Goal: Communication & Community: Answer question/provide support

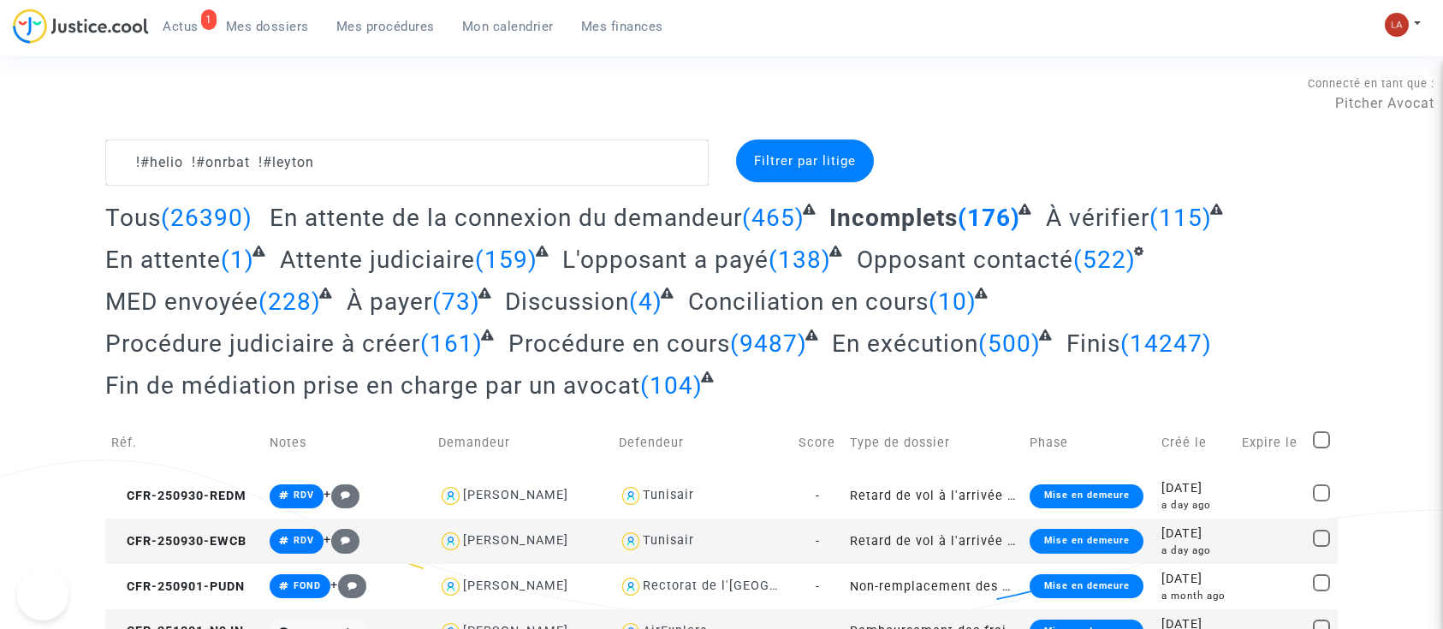
click at [338, 161] on textarea at bounding box center [406, 163] width 603 height 46
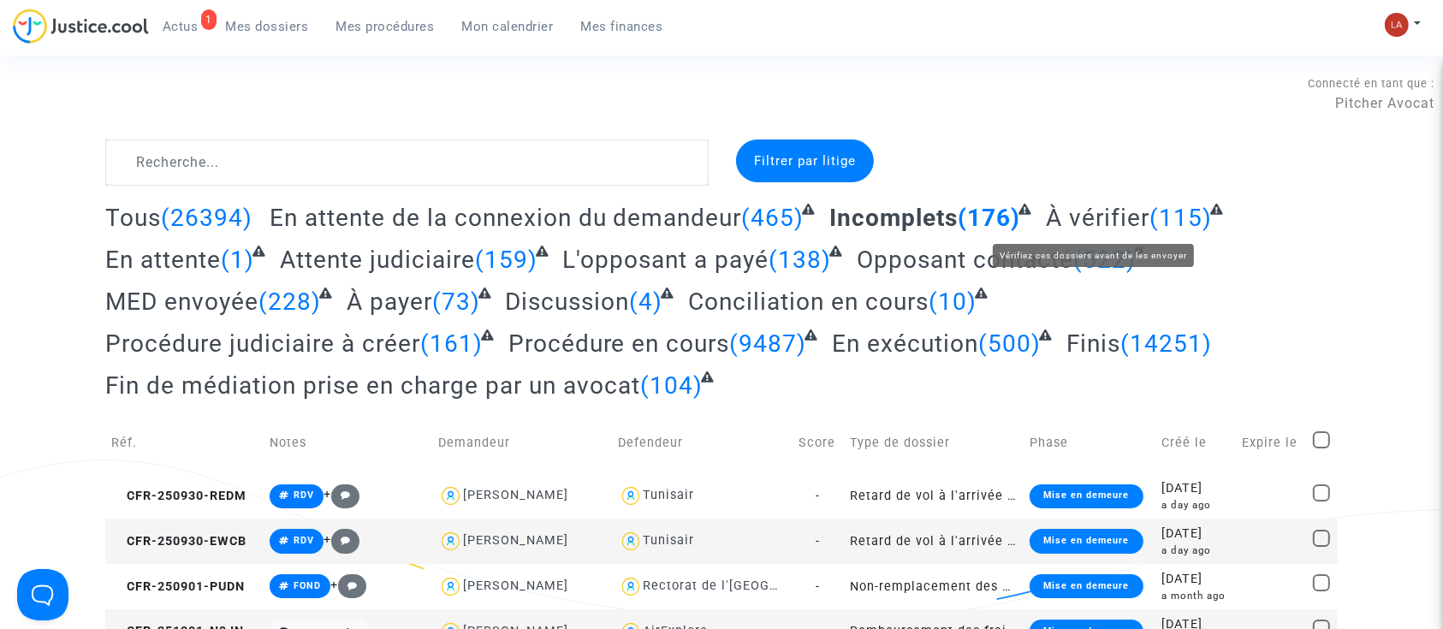
click at [1116, 204] on span "À vérifier" at bounding box center [1098, 218] width 104 height 28
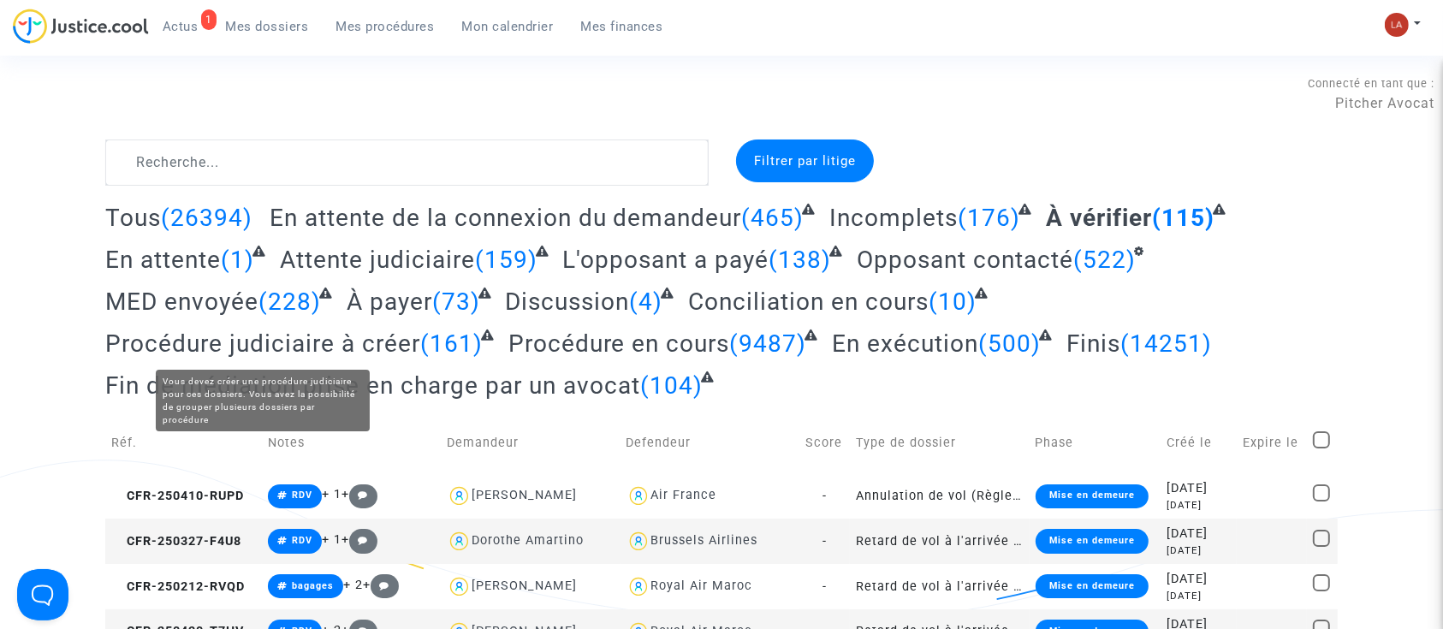
click at [383, 353] on span "Procédure judiciaire à créer" at bounding box center [262, 344] width 315 height 28
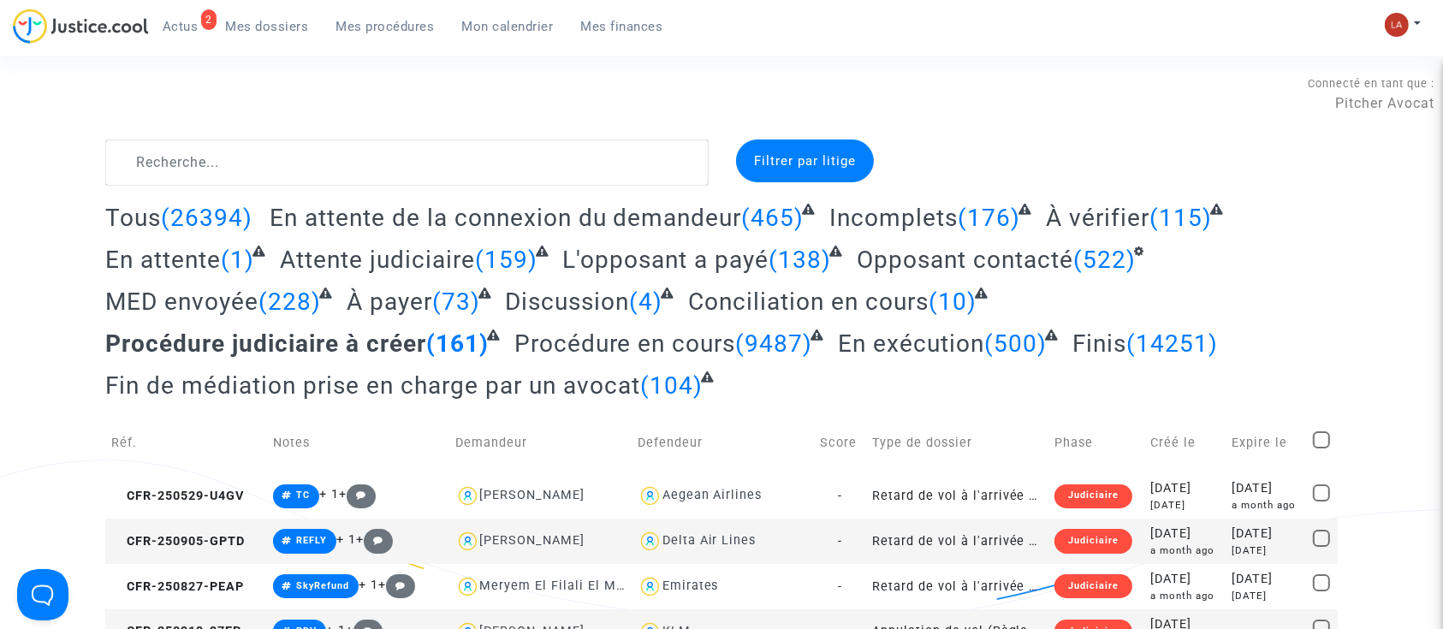
click at [196, 17] on link "2 Actus" at bounding box center [180, 27] width 63 height 26
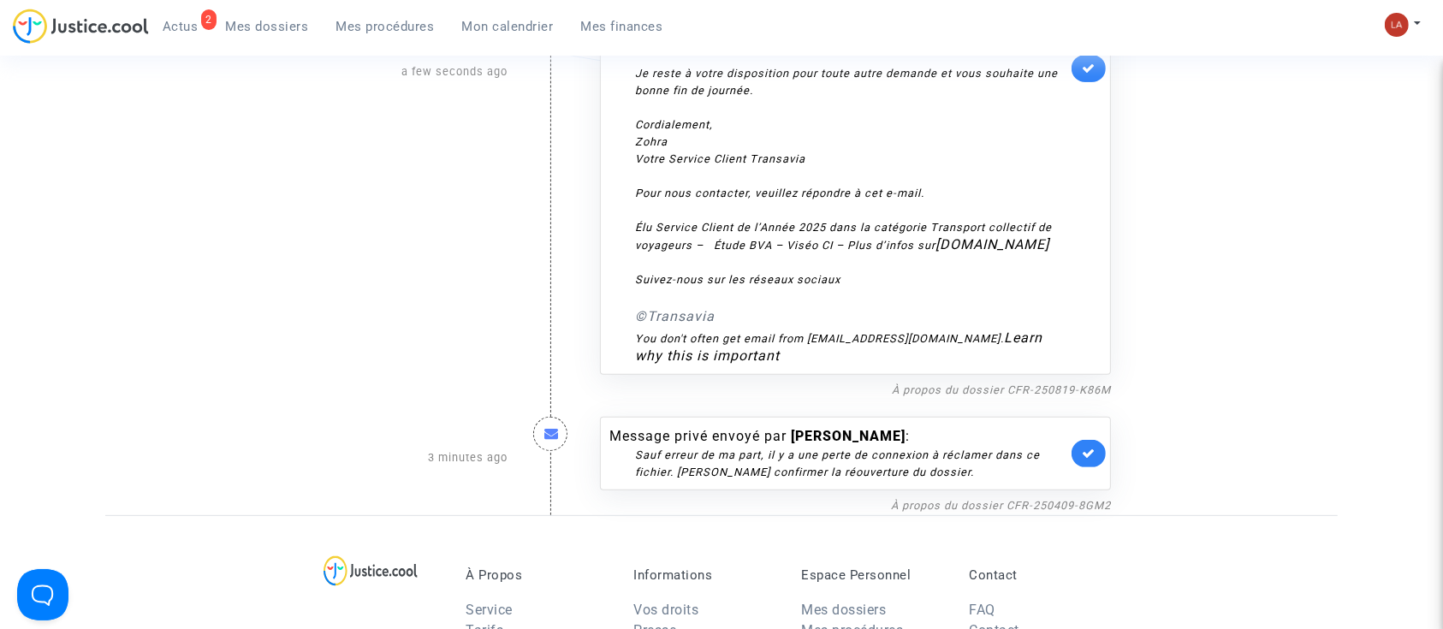
scroll to position [563, 0]
click at [962, 390] on link "À propos du dossier CFR-250819-K86M" at bounding box center [1001, 389] width 219 height 13
click at [1085, 79] on link at bounding box center [1089, 67] width 34 height 27
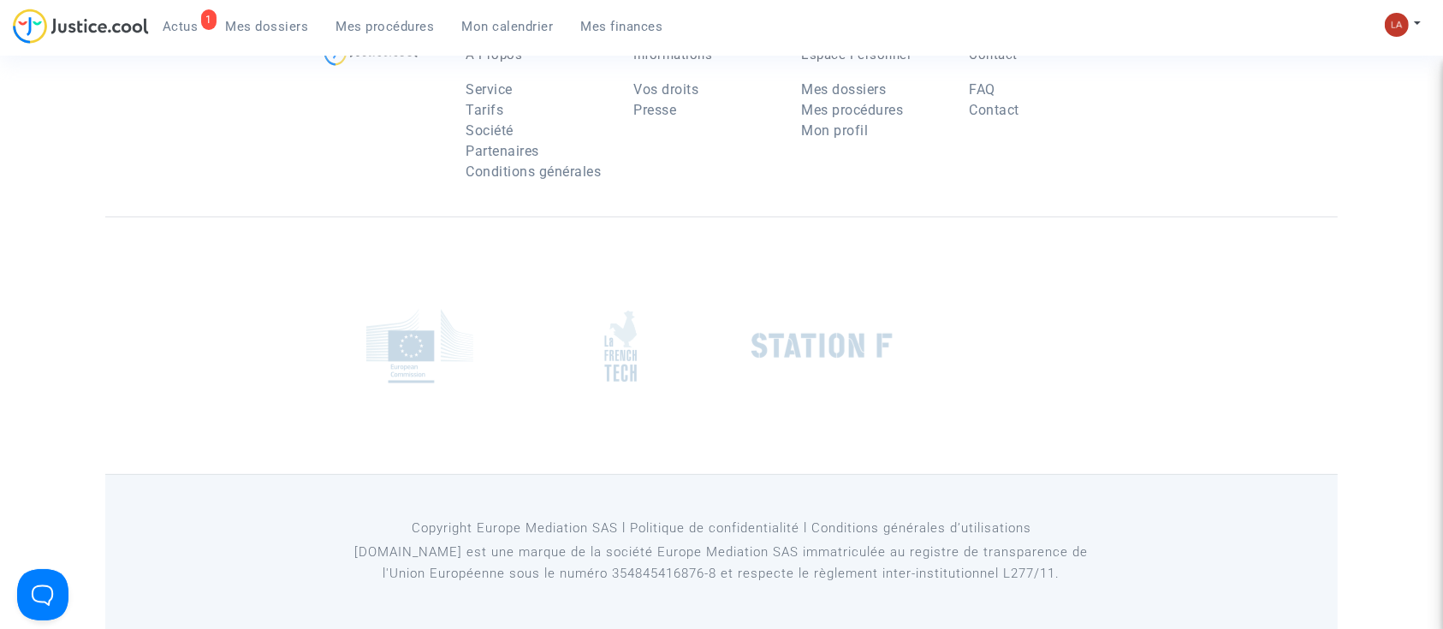
scroll to position [0, 0]
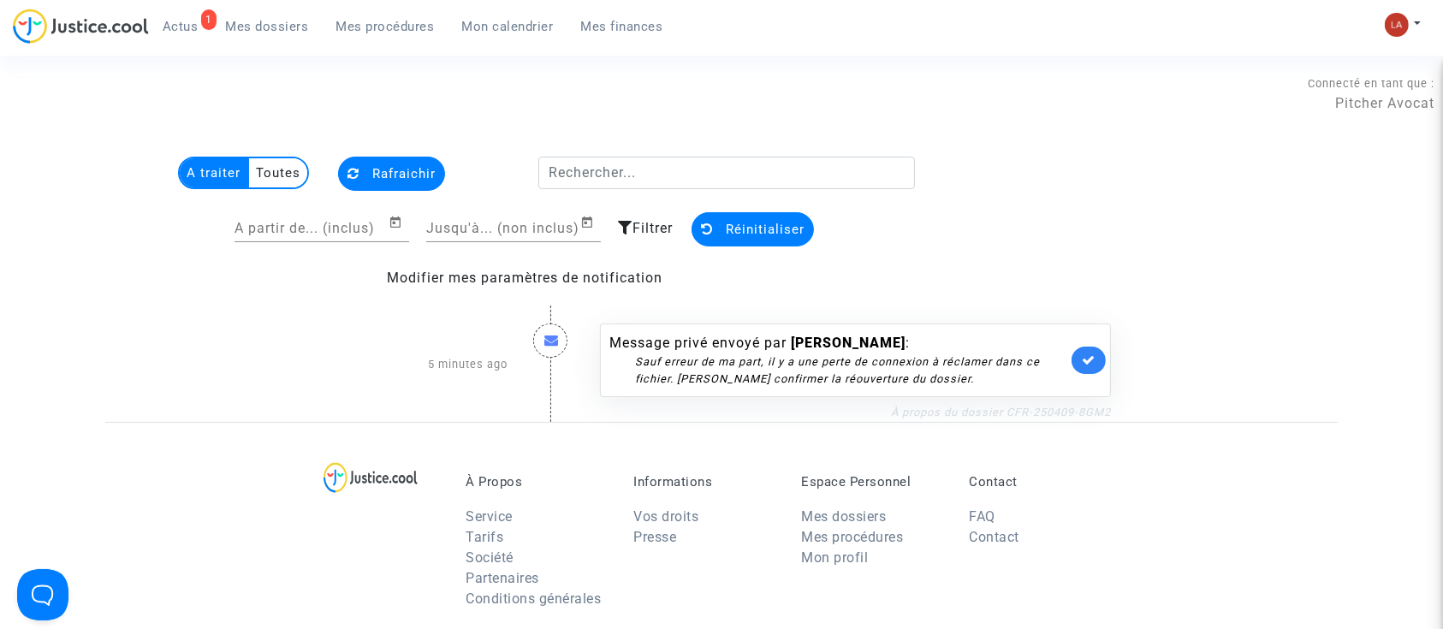
click at [1004, 408] on link "À propos du dossier CFR-250409-8GM2" at bounding box center [1001, 412] width 220 height 13
click at [1083, 369] on link at bounding box center [1089, 360] width 34 height 27
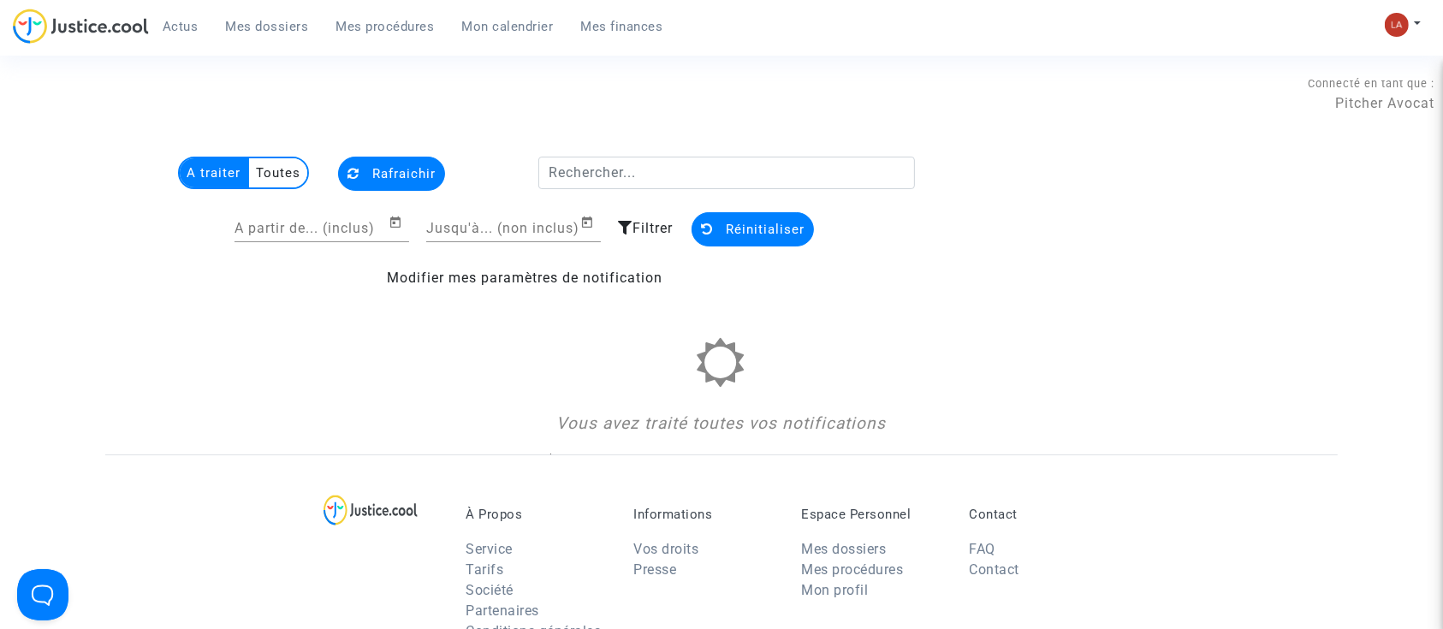
click at [272, 33] on link "Mes dossiers" at bounding box center [267, 27] width 110 height 26
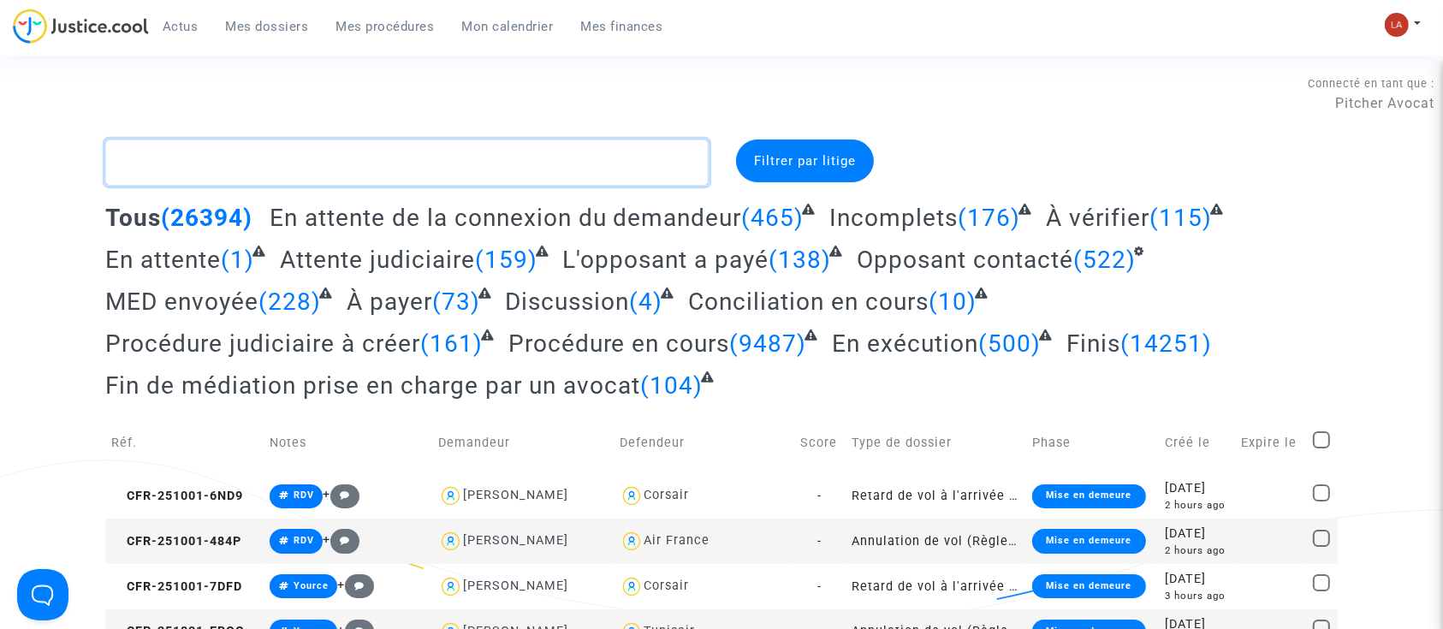
click at [418, 154] on textarea at bounding box center [406, 163] width 603 height 46
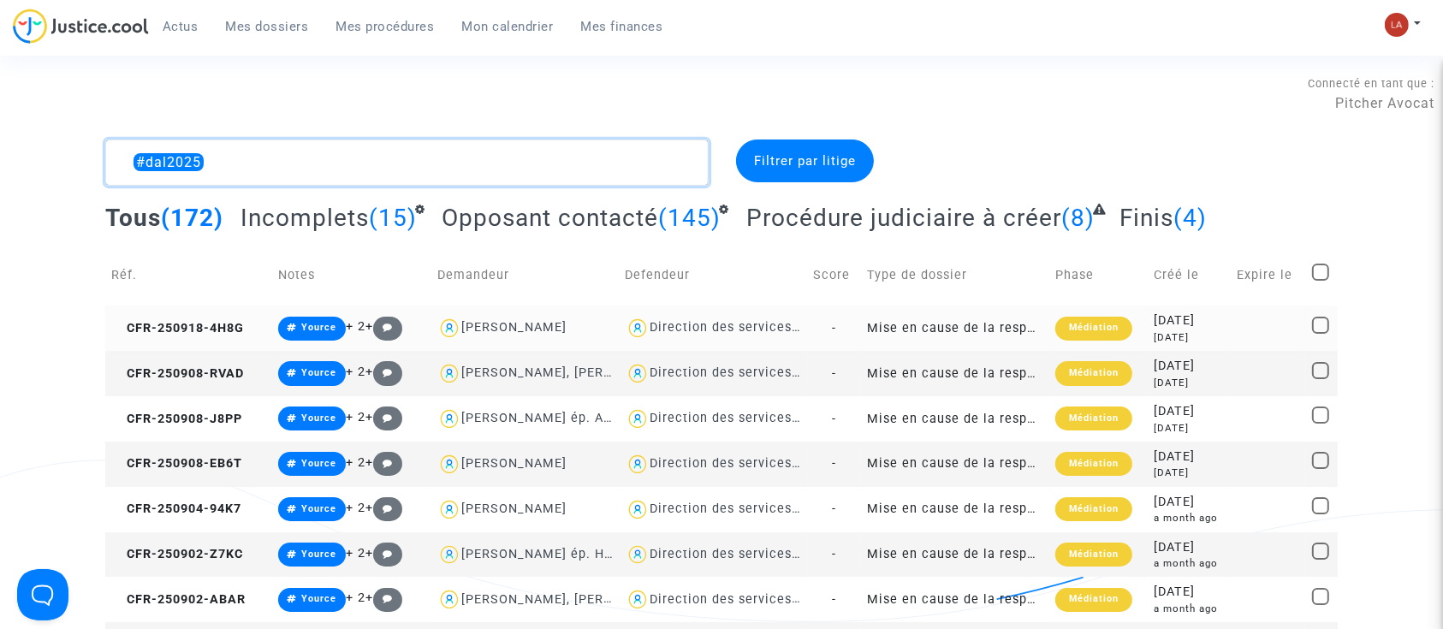
scroll to position [232, 0]
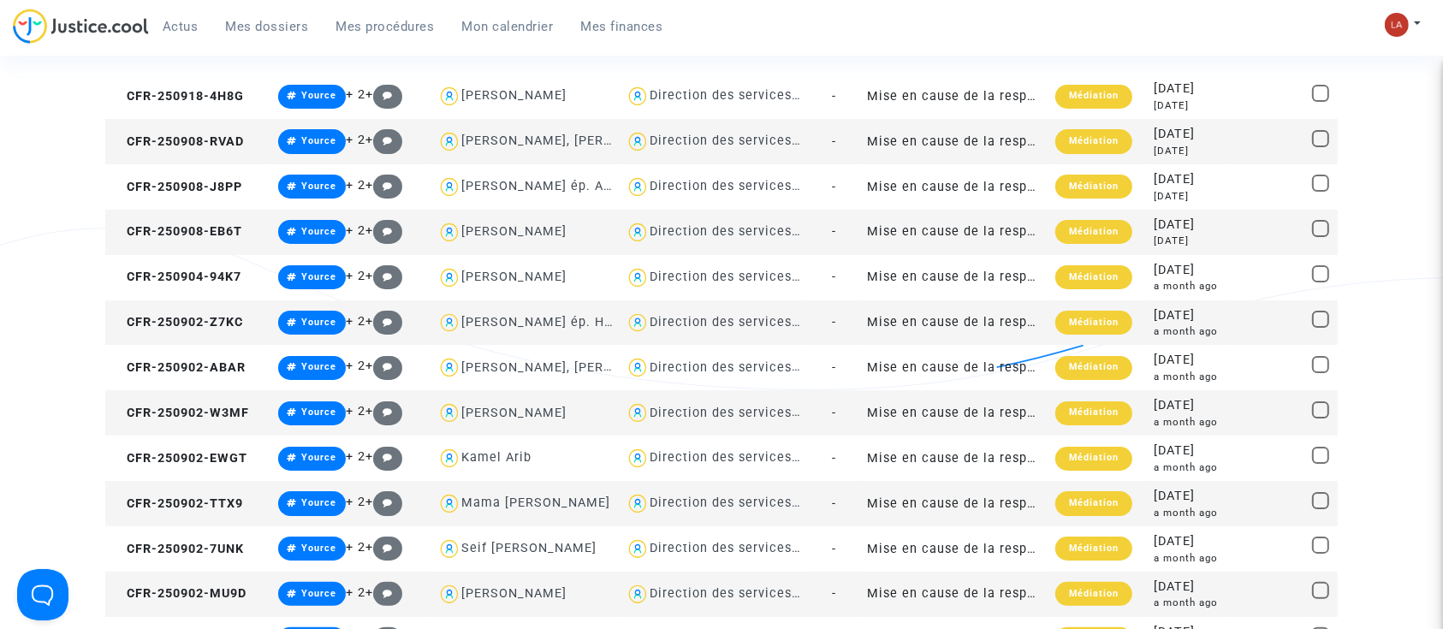
type textarea "#dal2025"
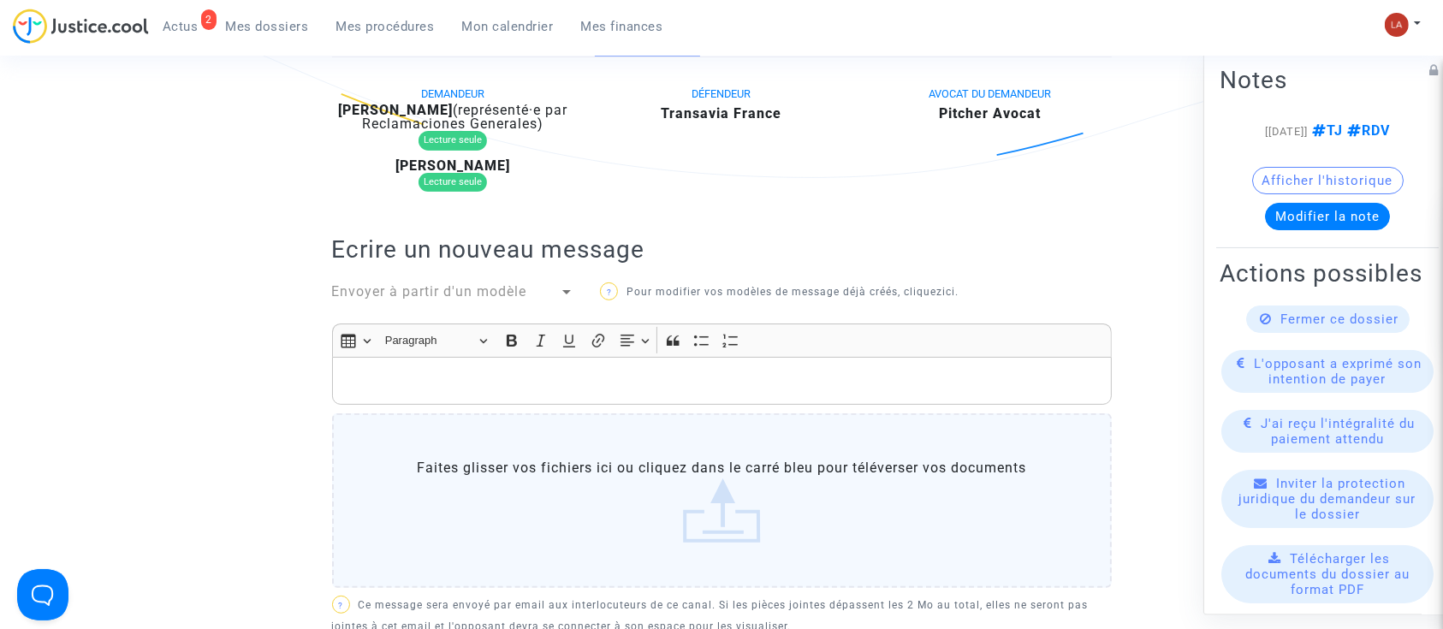
scroll to position [432, 0]
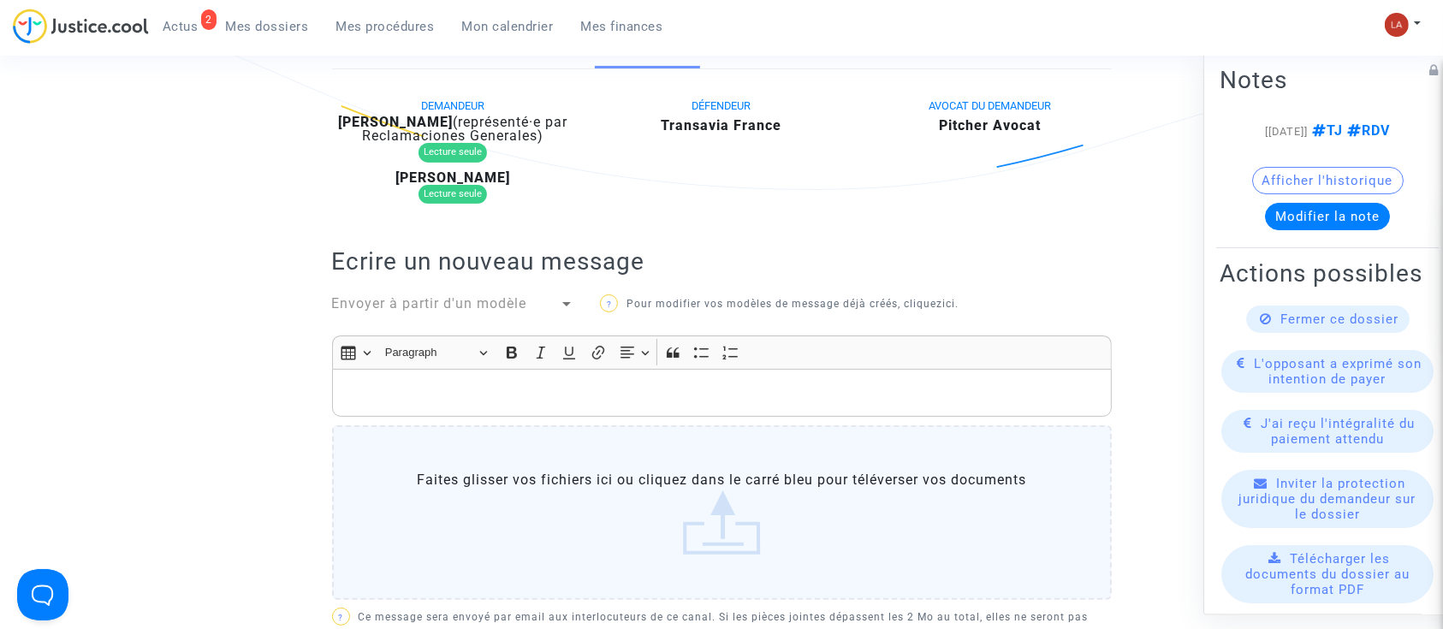
click at [470, 312] on div "Envoyer à partir d'un modèle" at bounding box center [446, 304] width 228 height 21
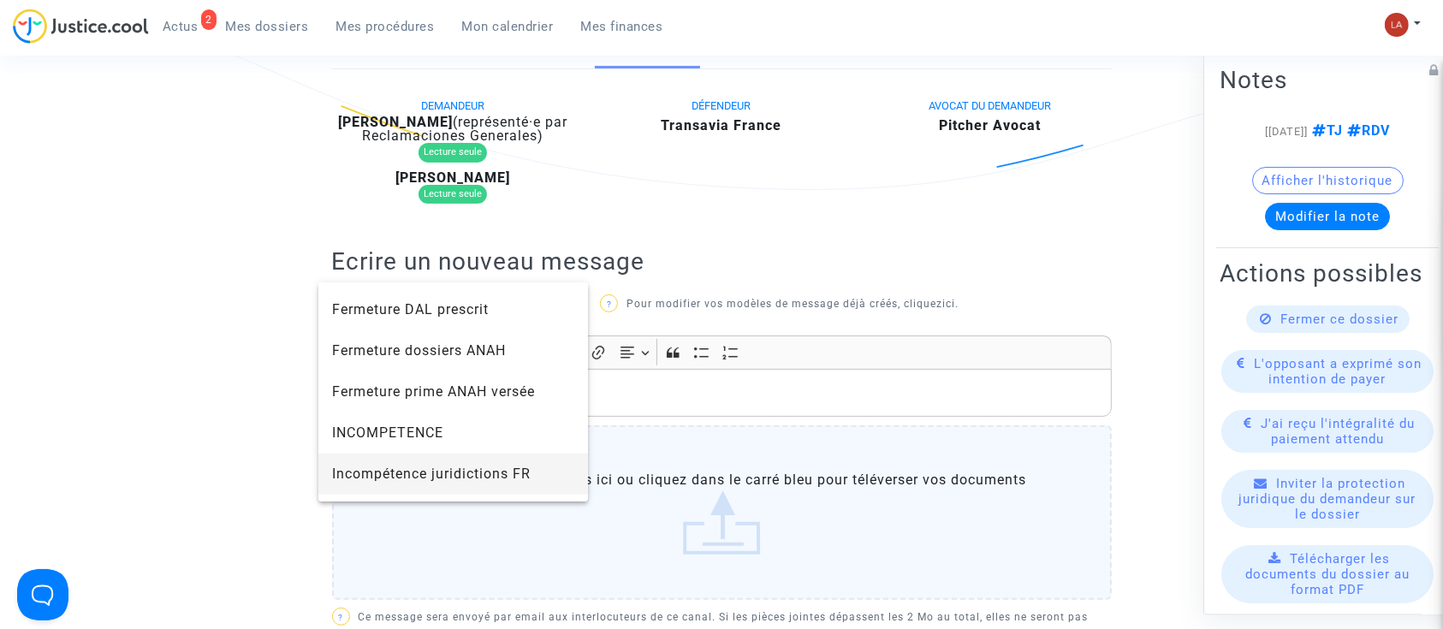
scroll to position [1876, 0]
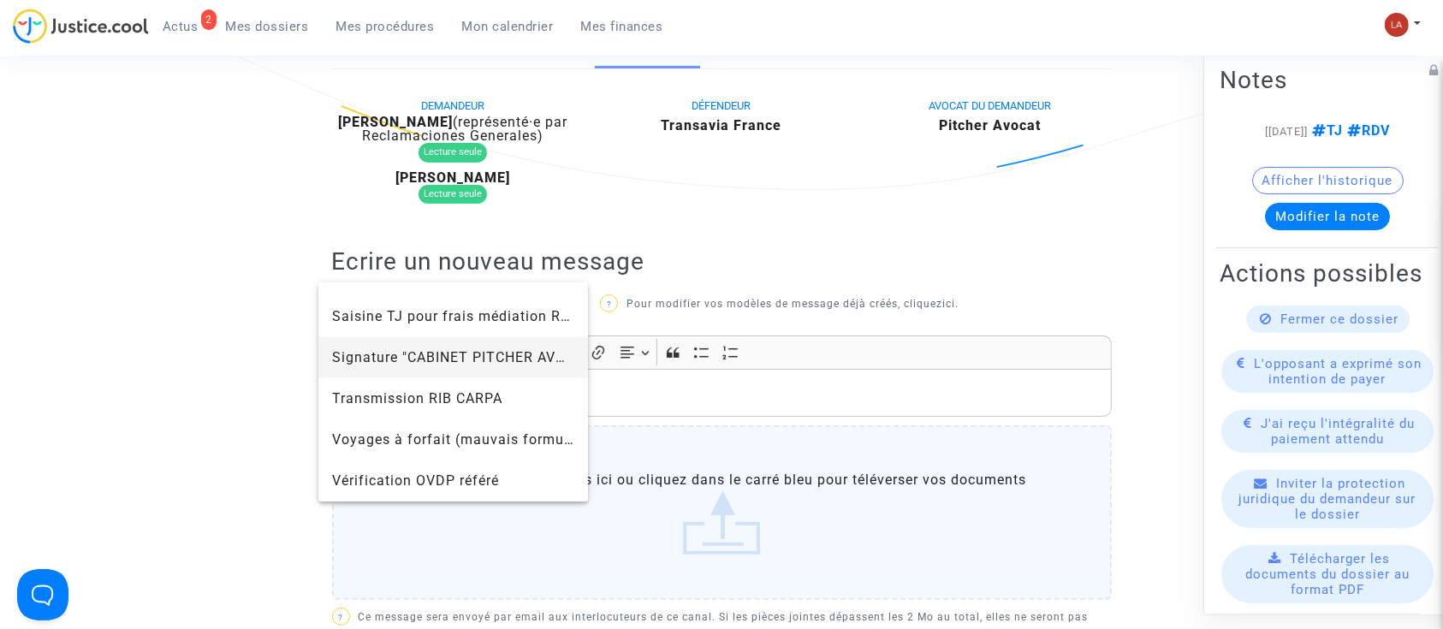
click at [458, 367] on span "Signature "CABINET PITCHER AVOCAT"" at bounding box center [453, 357] width 243 height 41
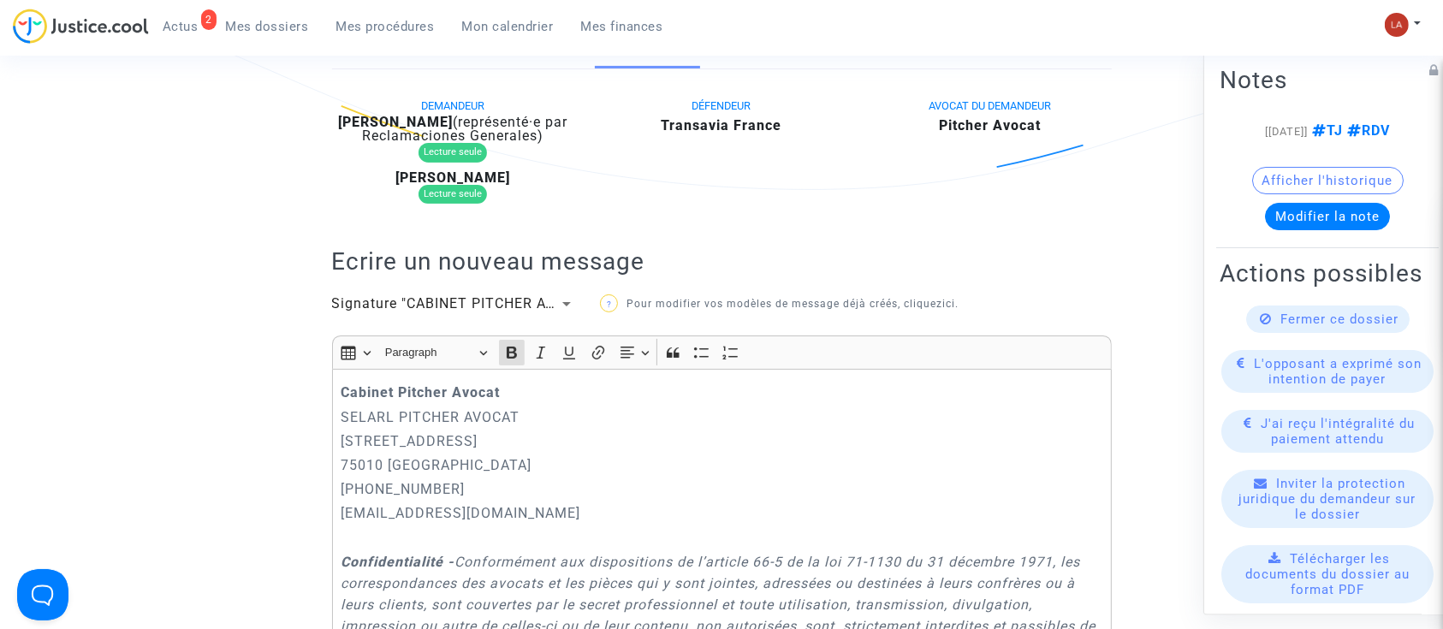
click at [338, 383] on div "Cabinet Pitcher Avocat SELARL PITCHER AVOCAT 201 rue du Faubourg Saint-Denis 75…" at bounding box center [722, 622] width 780 height 506
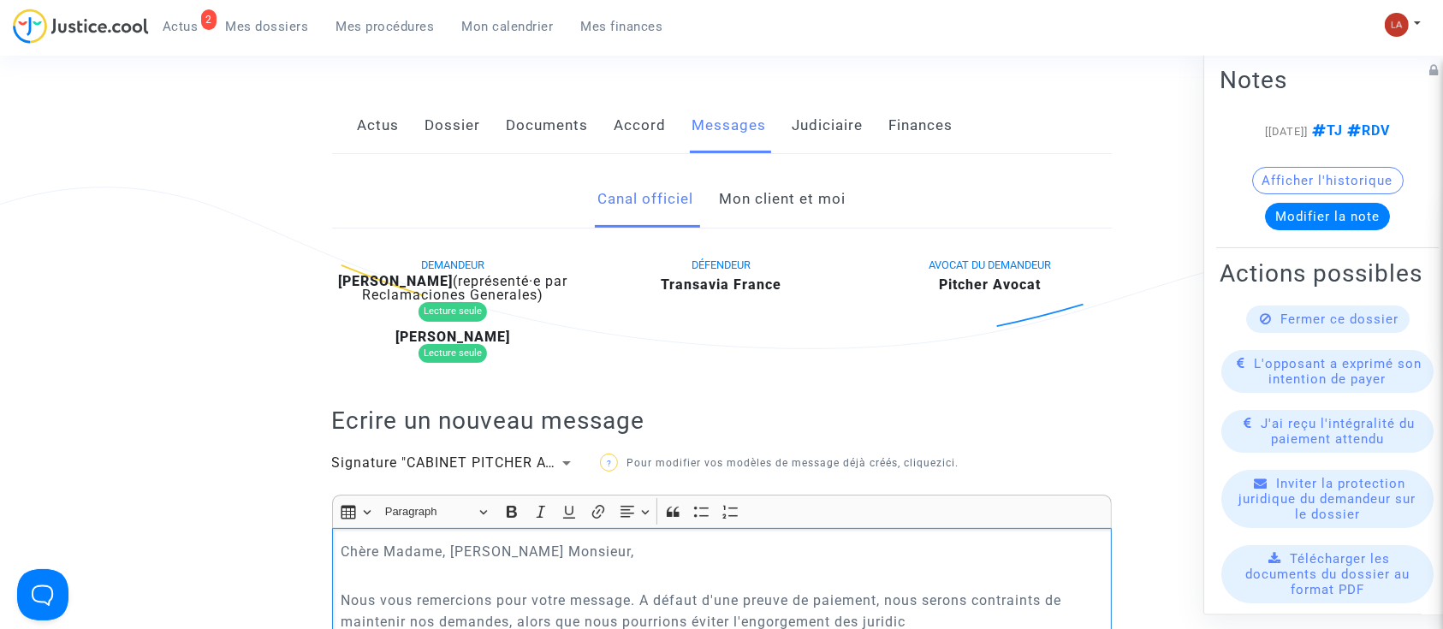
scroll to position [421, 0]
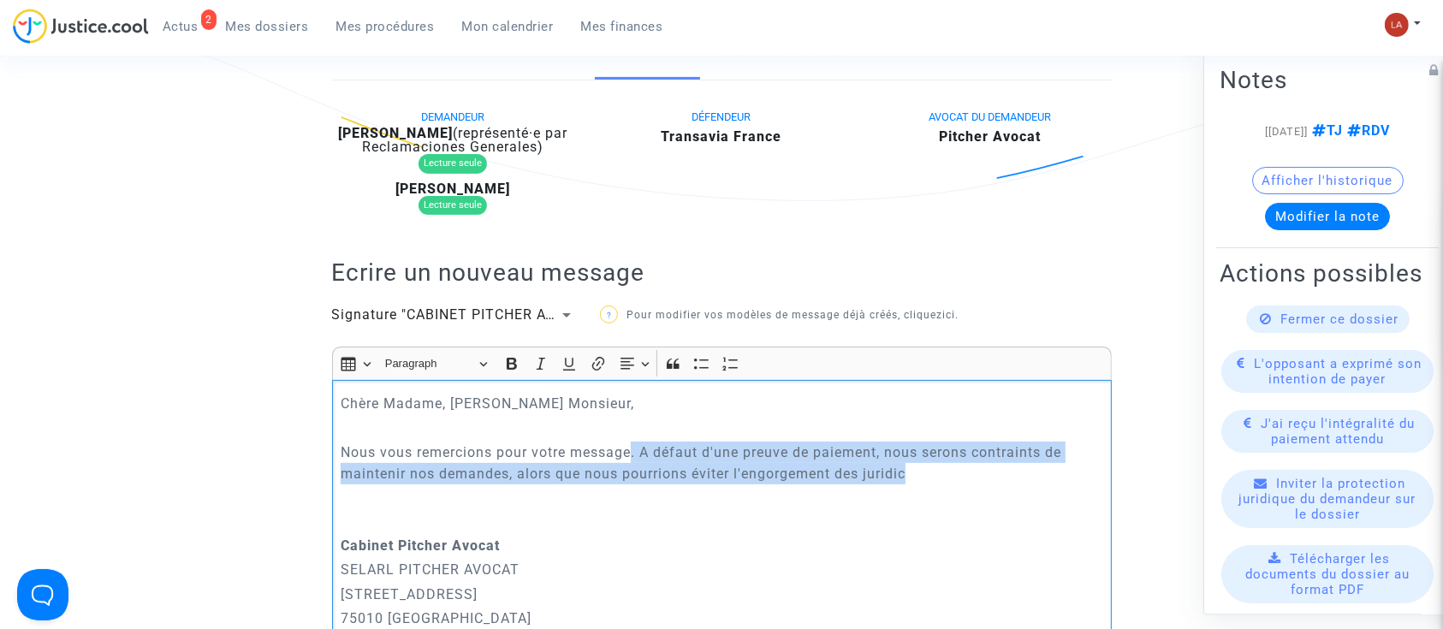
drag, startPoint x: 931, startPoint y: 465, endPoint x: 633, endPoint y: 450, distance: 298.2
click at [633, 450] on p "Nous vous remercions pour votre message. A défaut d'une preuve de paiement, nou…" at bounding box center [722, 463] width 762 height 43
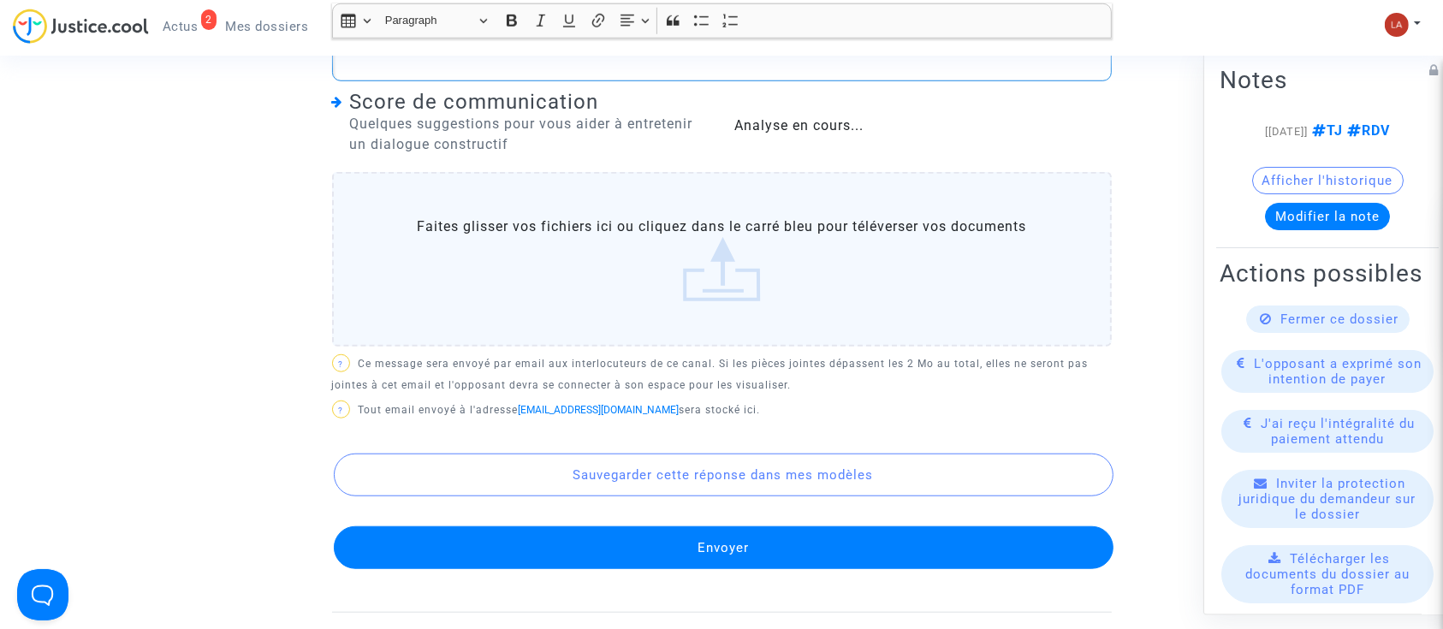
scroll to position [1426, 0]
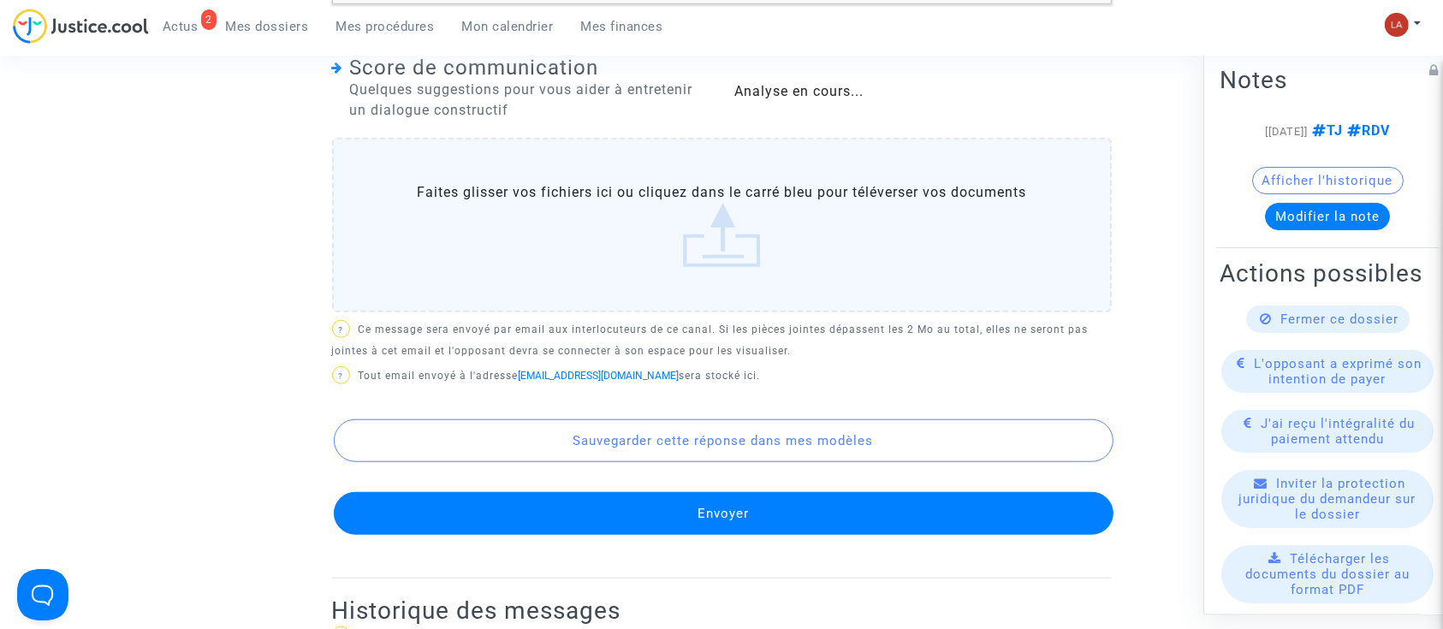
click at [614, 526] on button "Envoyer" at bounding box center [724, 513] width 780 height 43
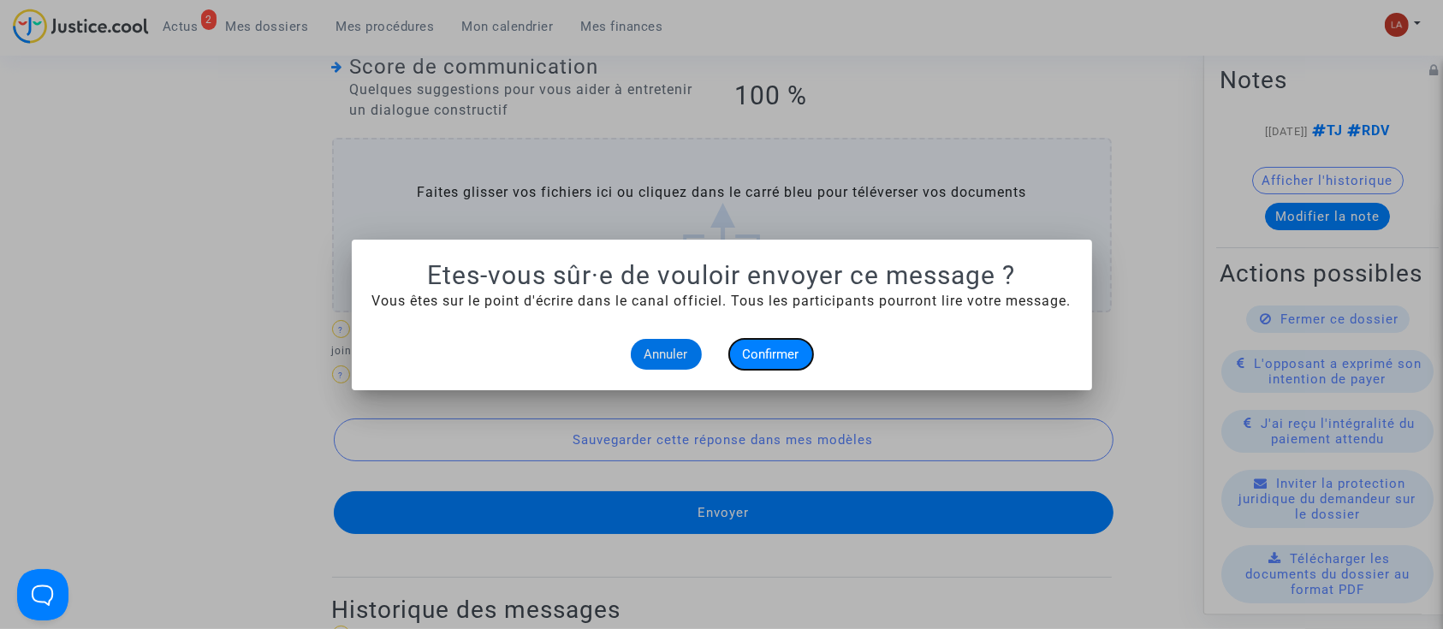
click at [768, 340] on button "Confirmer" at bounding box center [771, 354] width 84 height 31
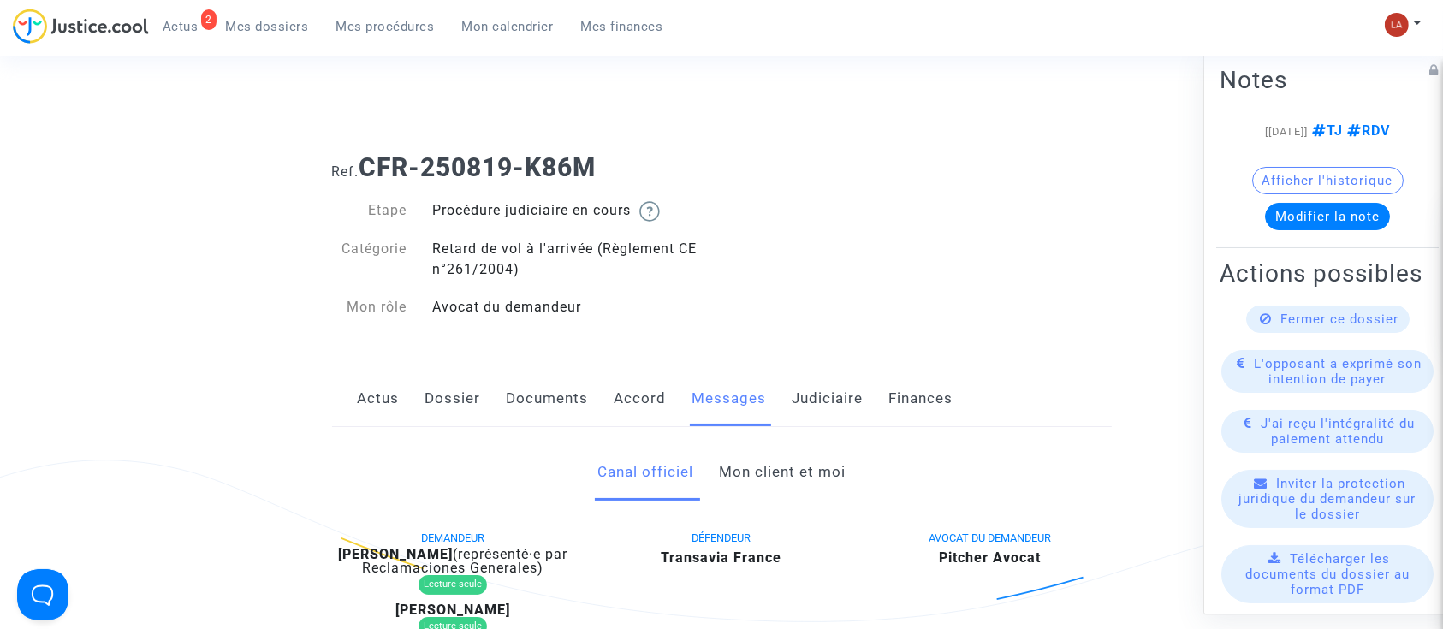
scroll to position [1426, 0]
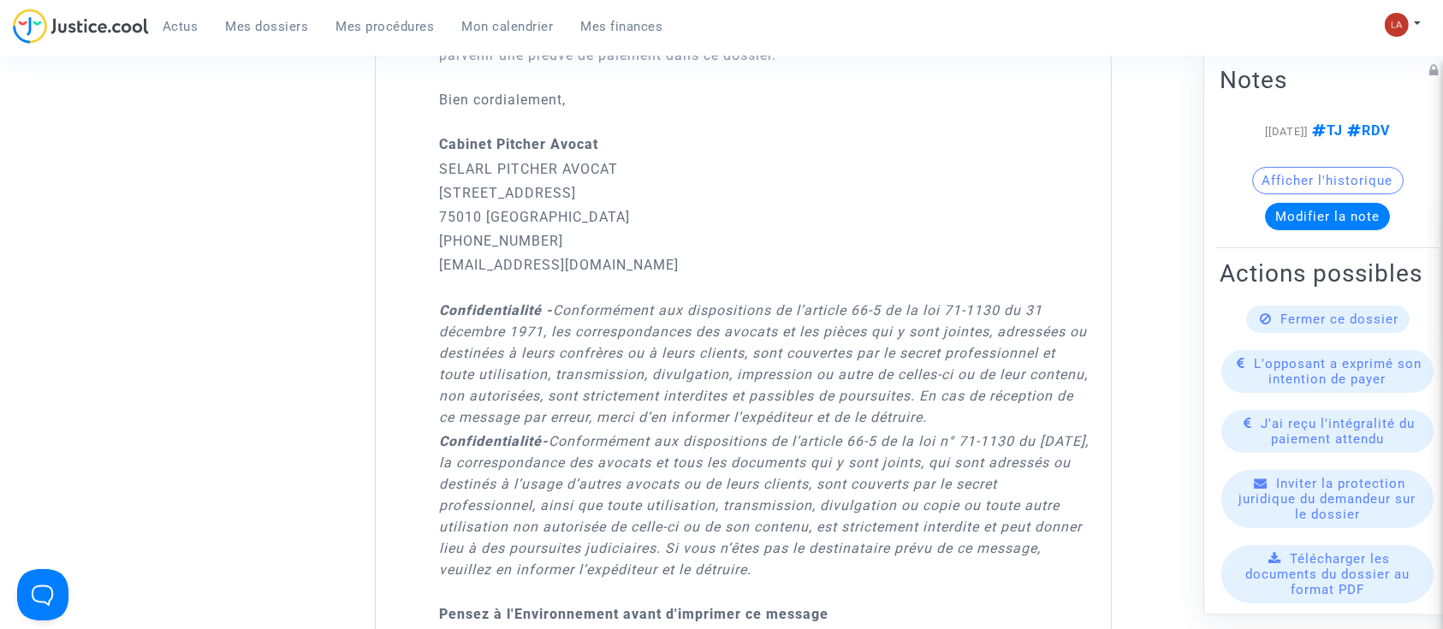
click at [484, 17] on link "Mon calendrier" at bounding box center [508, 27] width 119 height 26
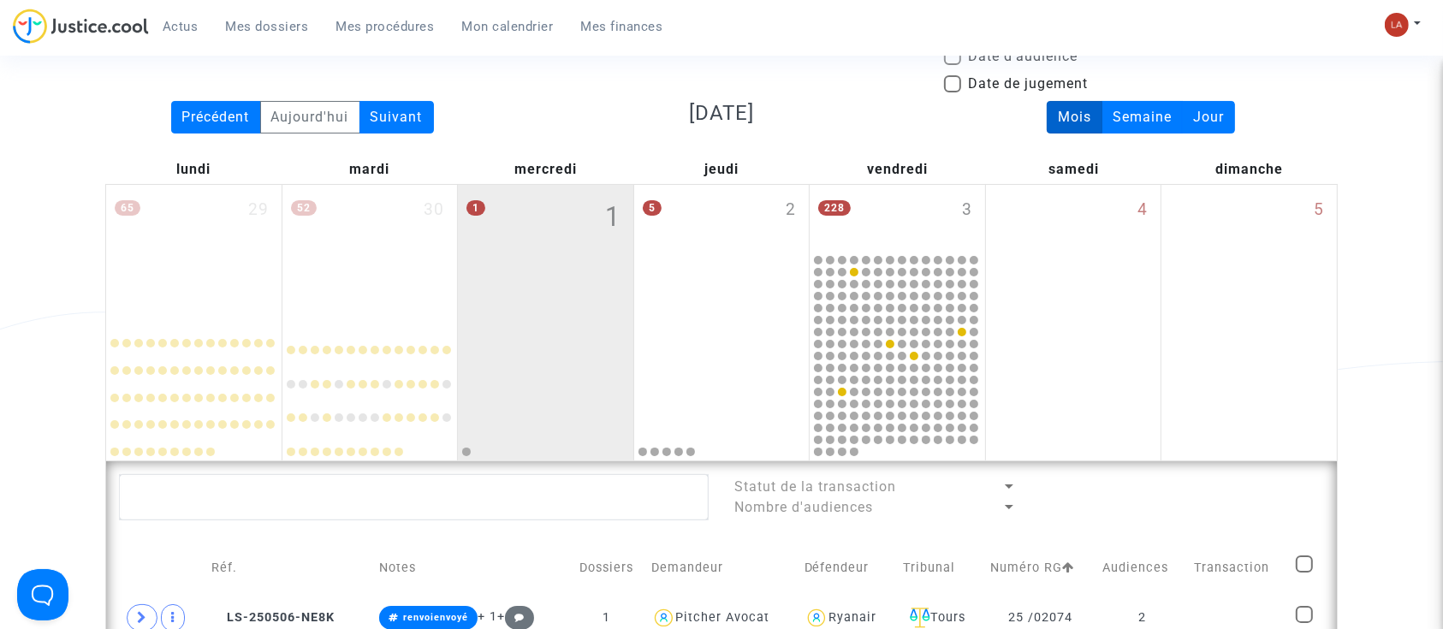
scroll to position [150, 0]
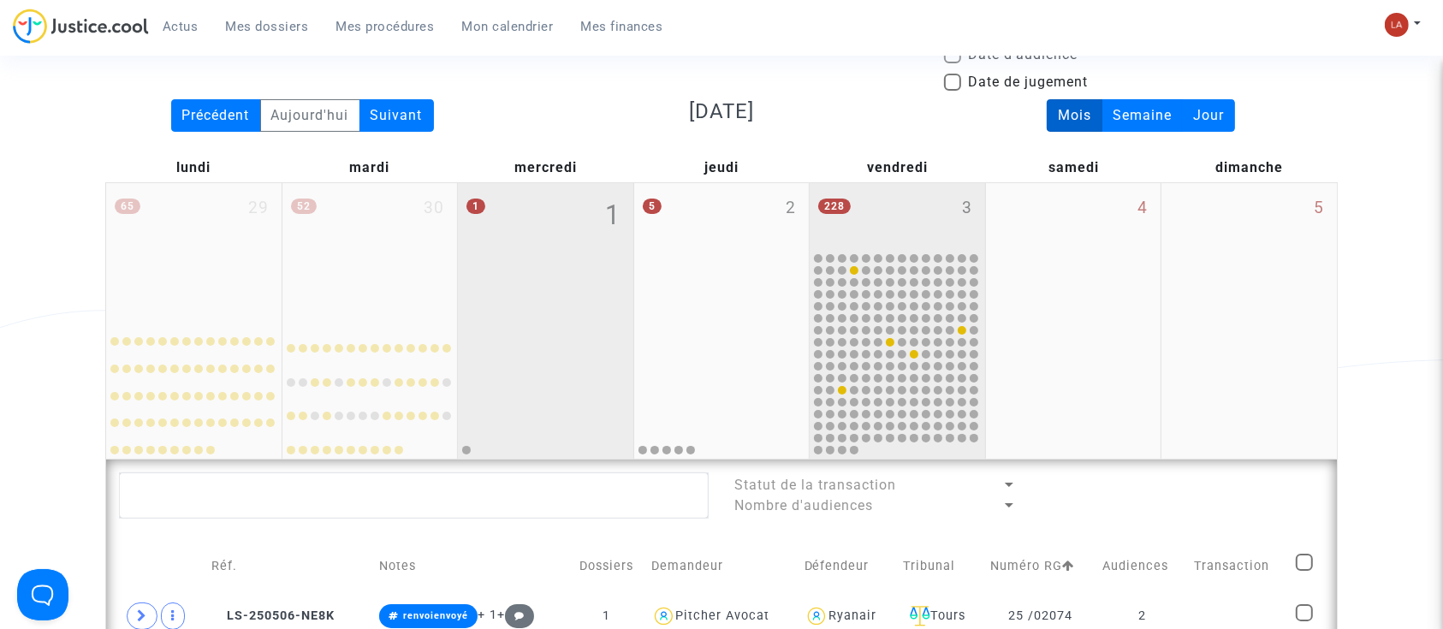
click at [868, 220] on div "228 3" at bounding box center [897, 216] width 175 height 67
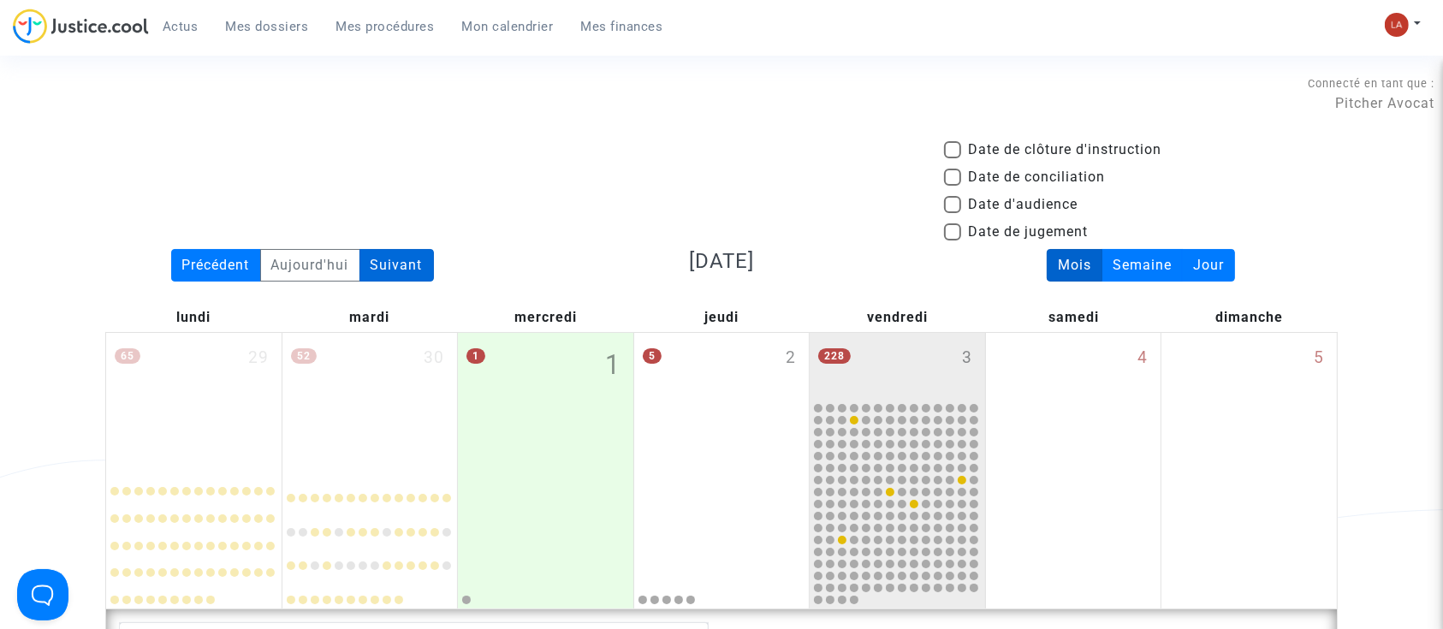
click at [423, 271] on div "Suivant" at bounding box center [397, 265] width 74 height 33
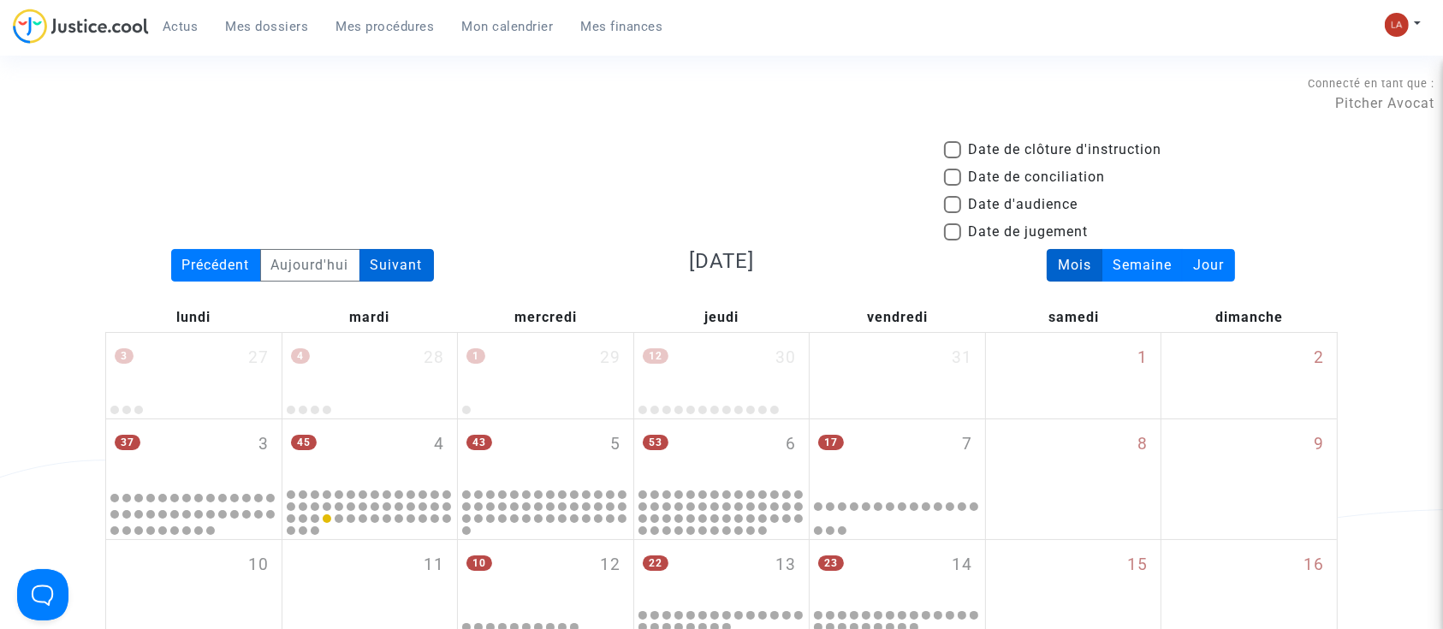
click at [431, 258] on div "Suivant" at bounding box center [397, 265] width 74 height 33
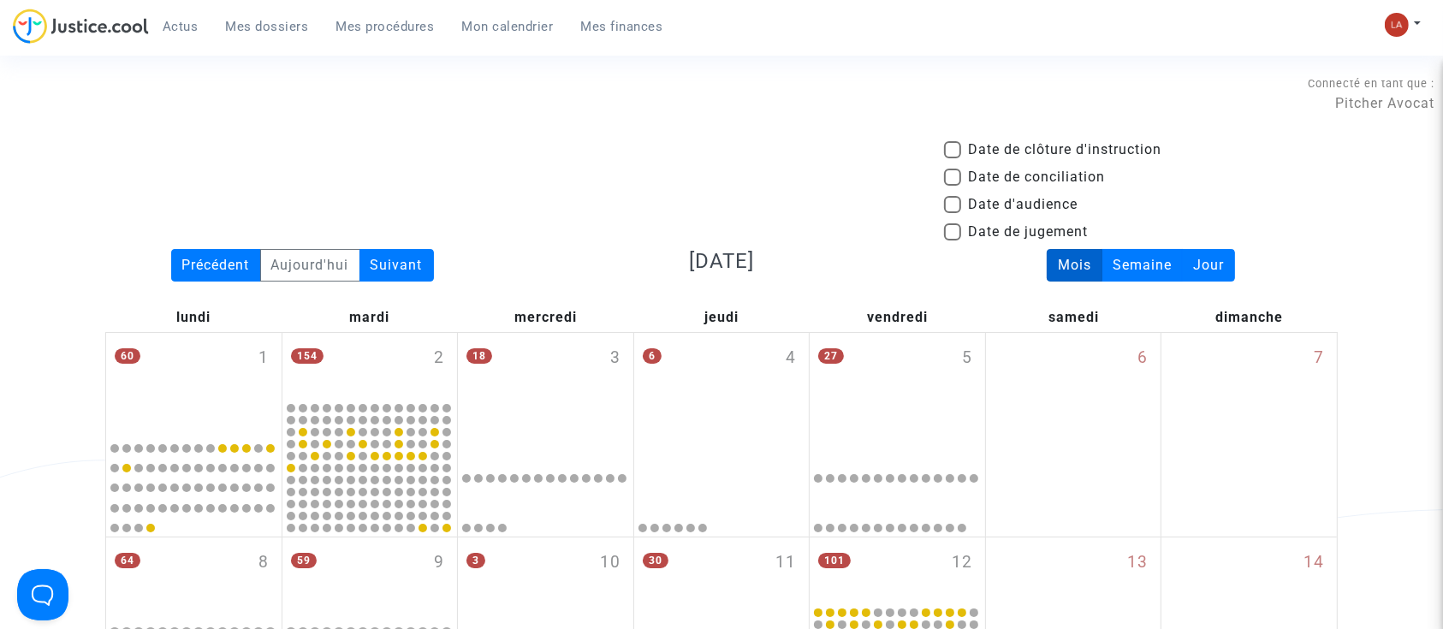
click at [296, 25] on span "Mes dossiers" at bounding box center [267, 26] width 83 height 15
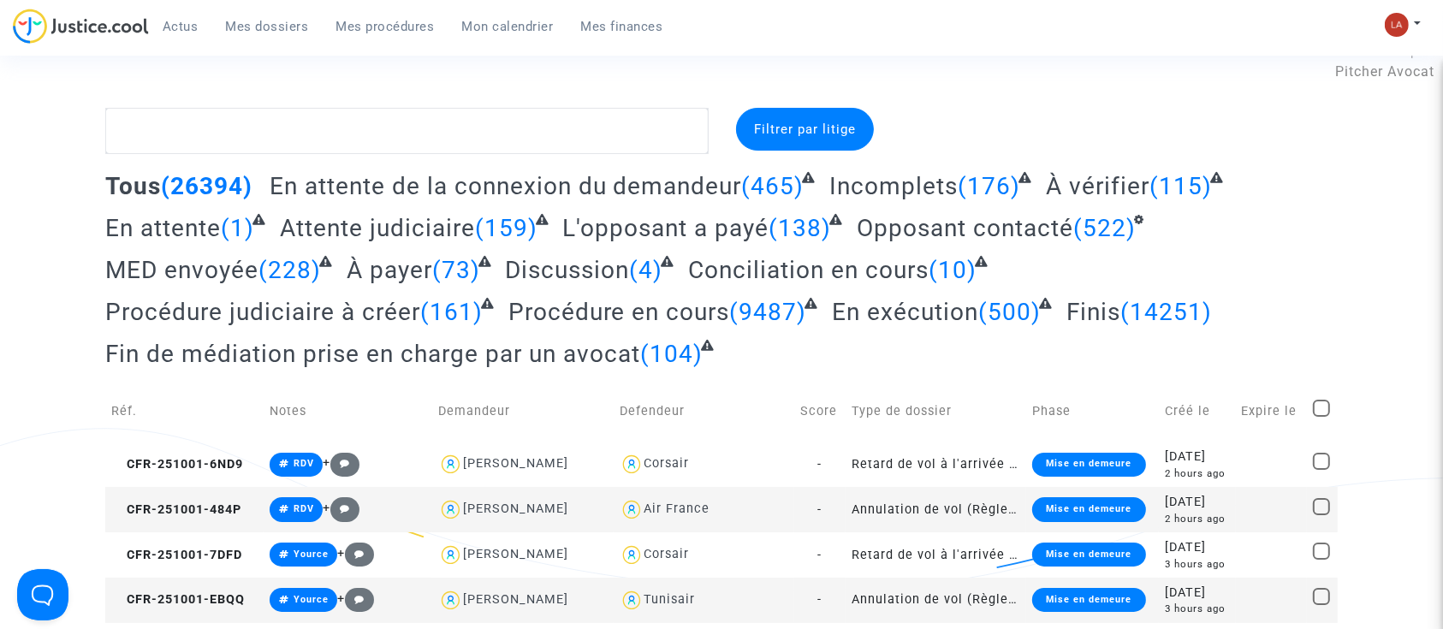
scroll to position [31, 0]
click at [276, 25] on span "Mes dossiers" at bounding box center [267, 26] width 83 height 15
click at [443, 222] on span "Attente judiciaire" at bounding box center [377, 229] width 195 height 28
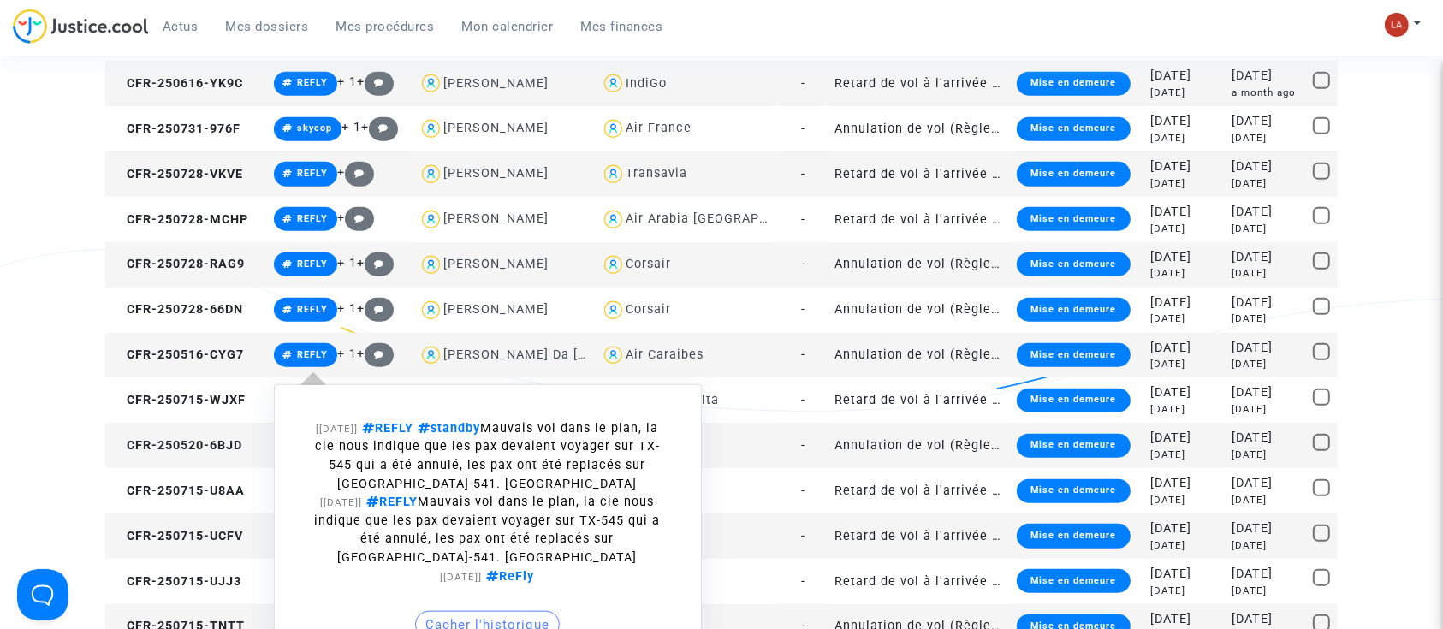
scroll to position [2507, 0]
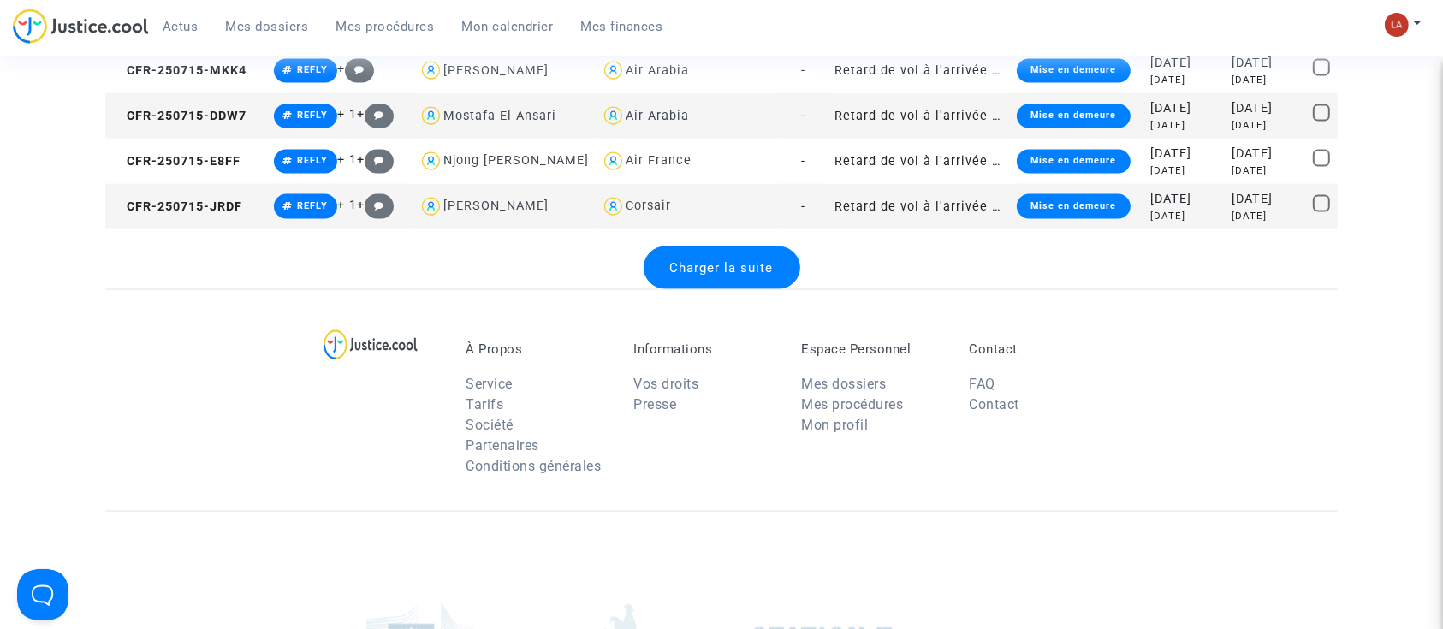
click at [181, 125] on td "CFR-250715-DDW7" at bounding box center [186, 115] width 163 height 45
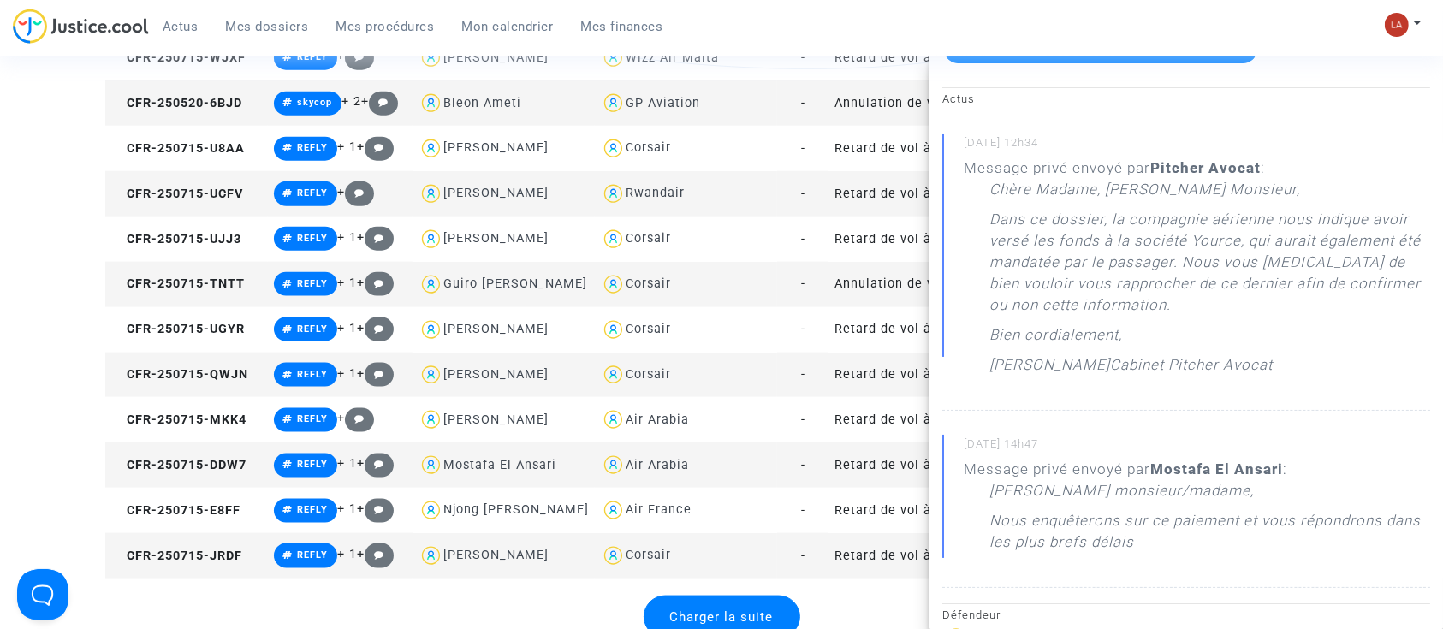
scroll to position [2156, 0]
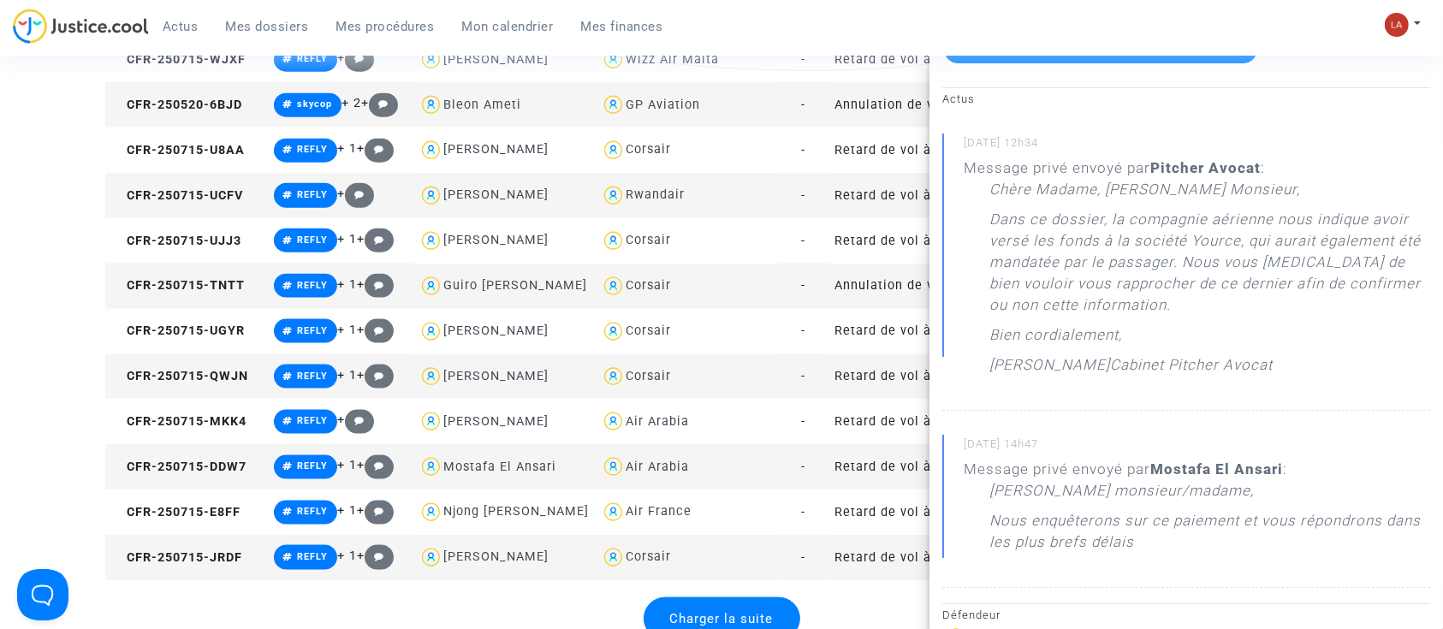
click at [655, 389] on td "Corsair" at bounding box center [686, 376] width 182 height 45
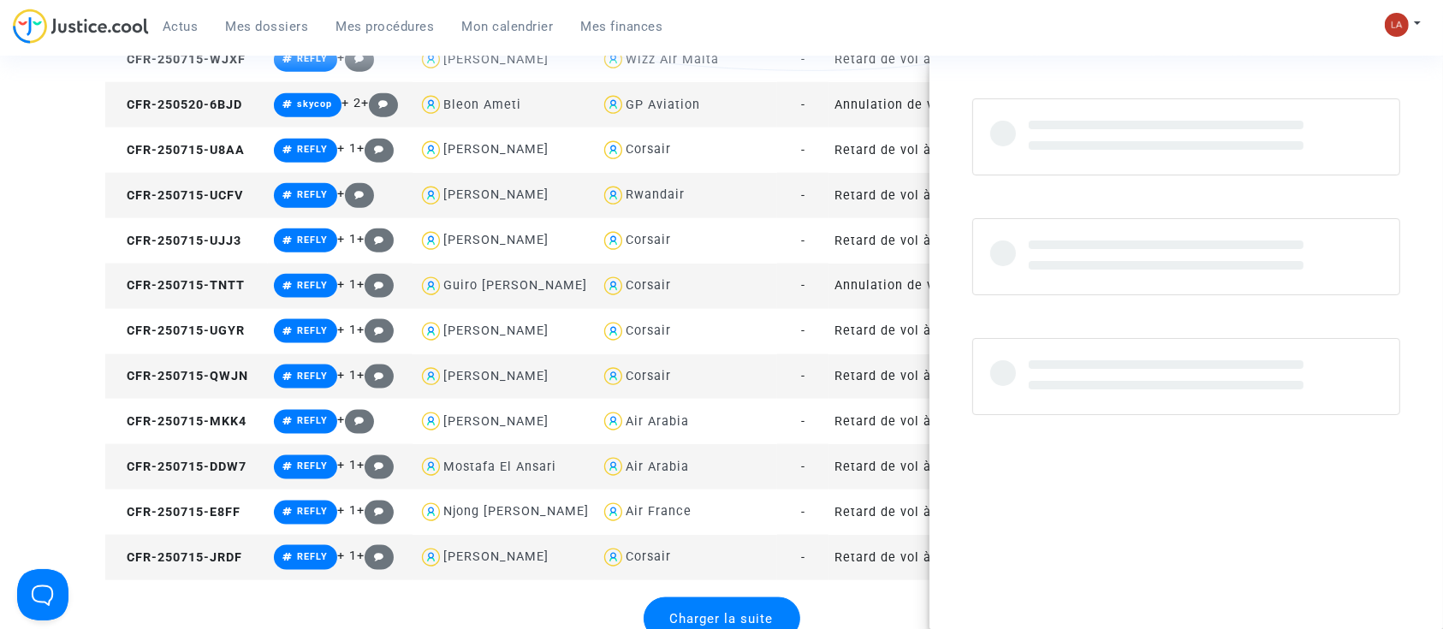
scroll to position [0, 0]
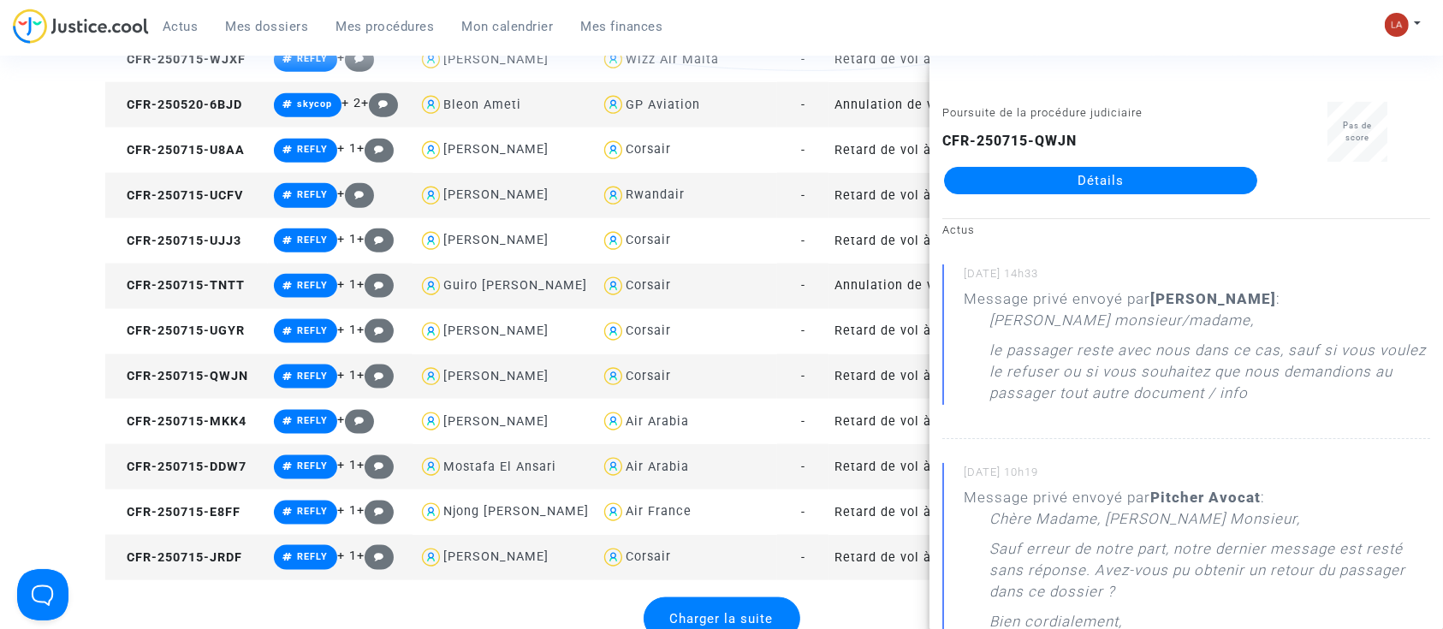
click at [653, 380] on div "Corsair" at bounding box center [648, 376] width 45 height 15
type textarea "@Corsair"
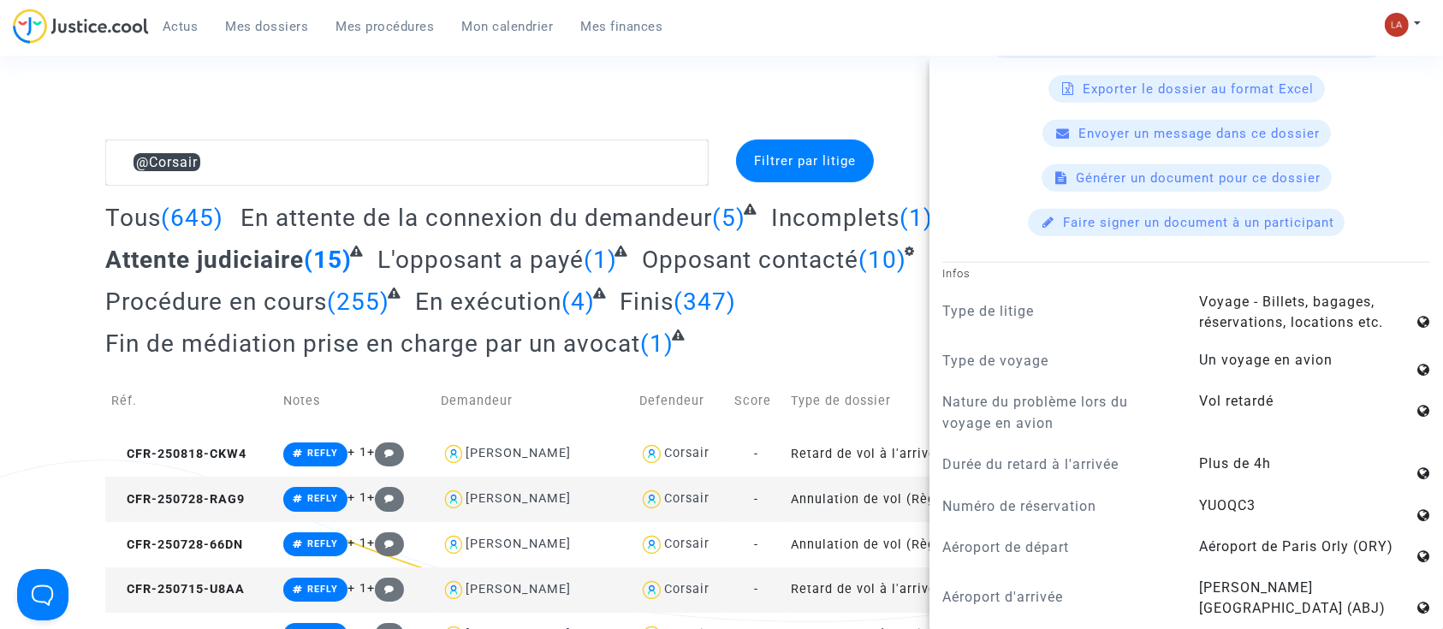
click at [494, 361] on div "Tous (645) En attente de la connexion du demandeur (5) Incomplets (1) À vérifie…" at bounding box center [721, 287] width 1233 height 168
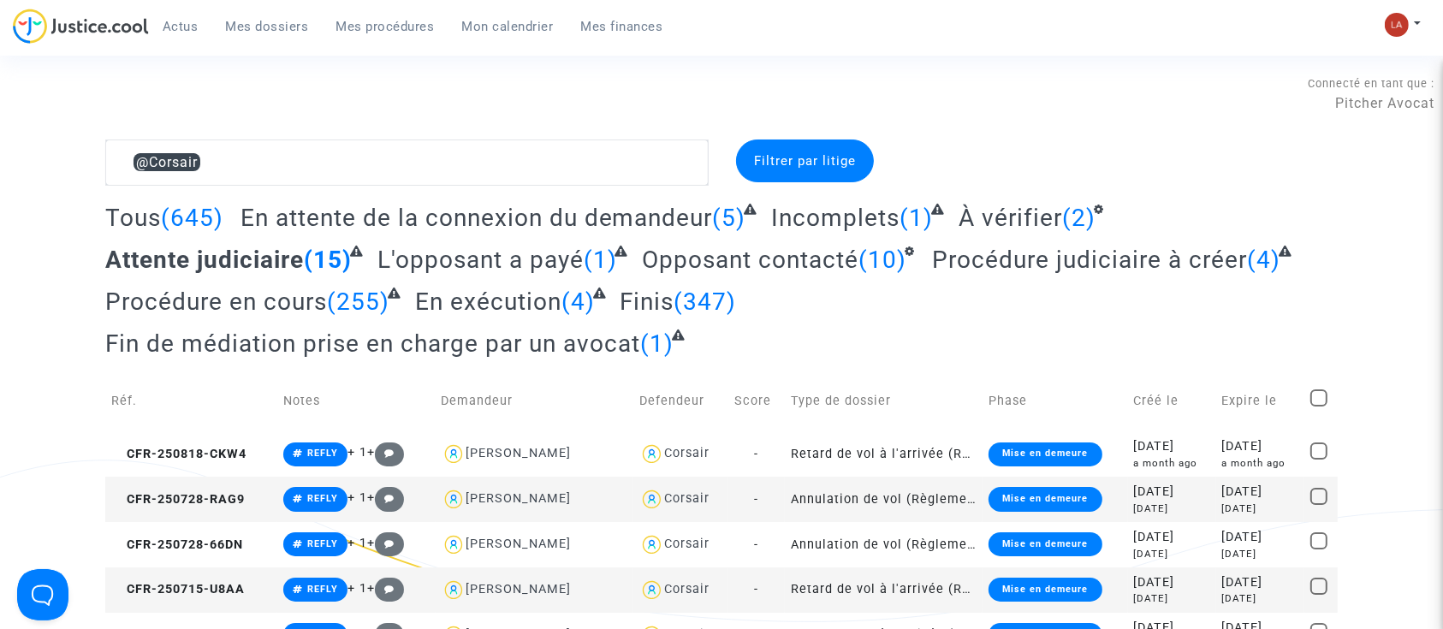
click at [472, 332] on span "Fin de médiation prise en charge par un avocat" at bounding box center [372, 344] width 535 height 28
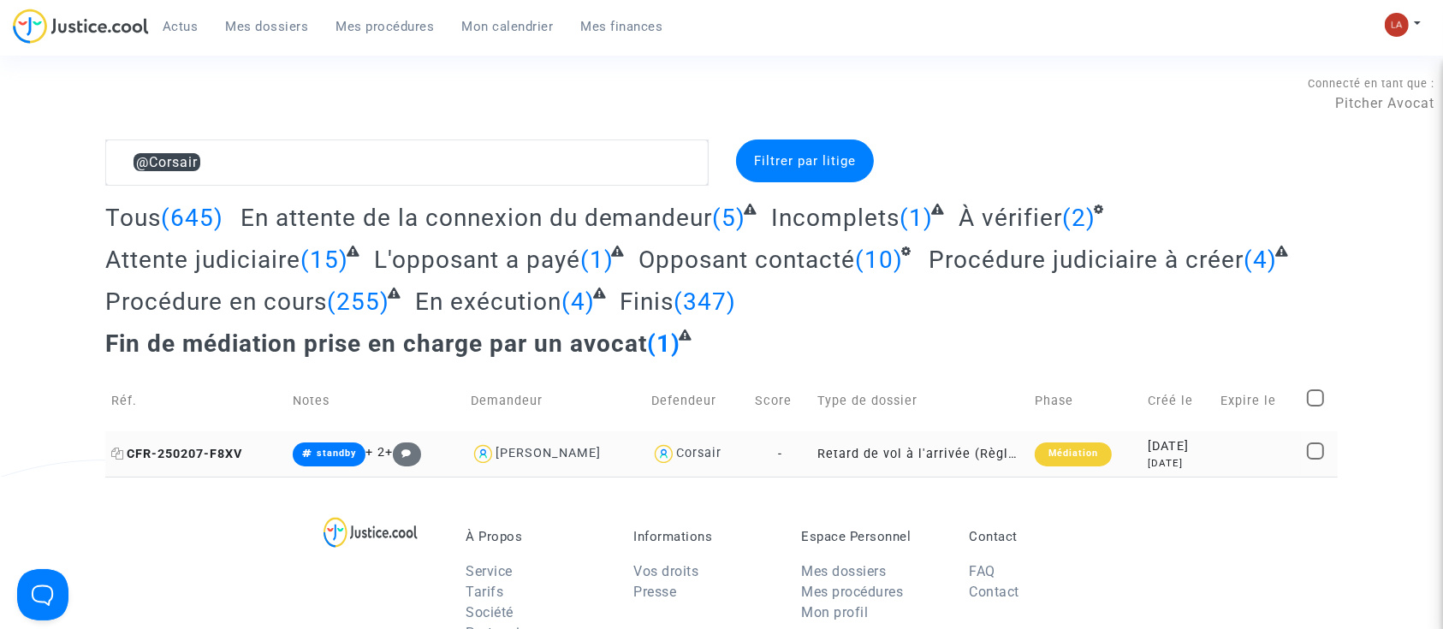
click at [188, 455] on span "CFR-250207-F8XV" at bounding box center [176, 454] width 131 height 15
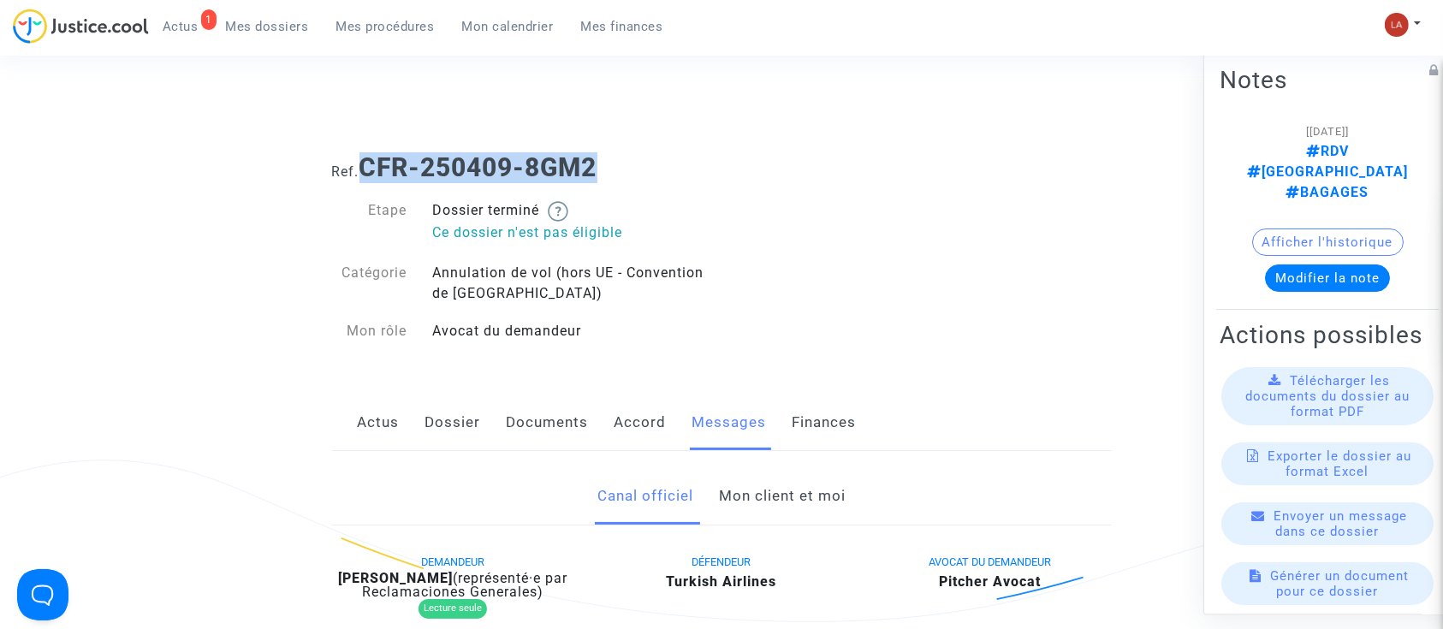
click at [366, 163] on h1 "Ref. CFR-250409-8GM2" at bounding box center [722, 167] width 780 height 31
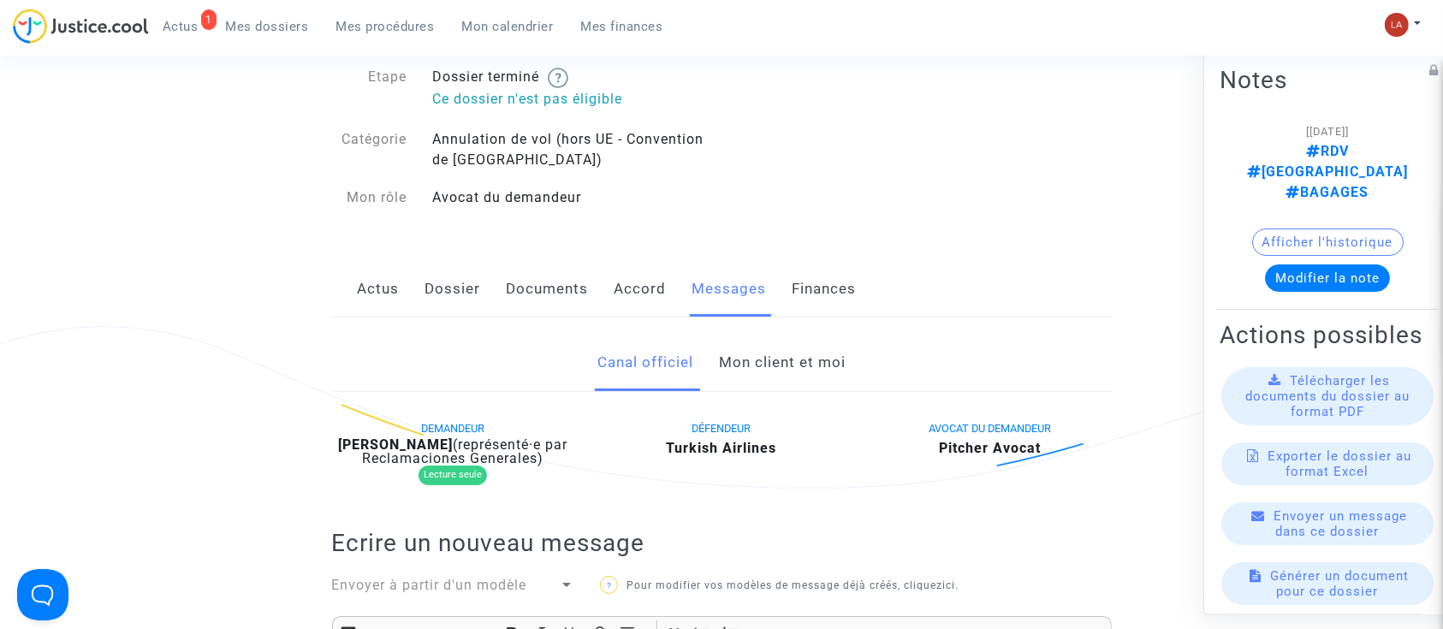
click at [764, 376] on link "Mon client et moi" at bounding box center [782, 363] width 127 height 56
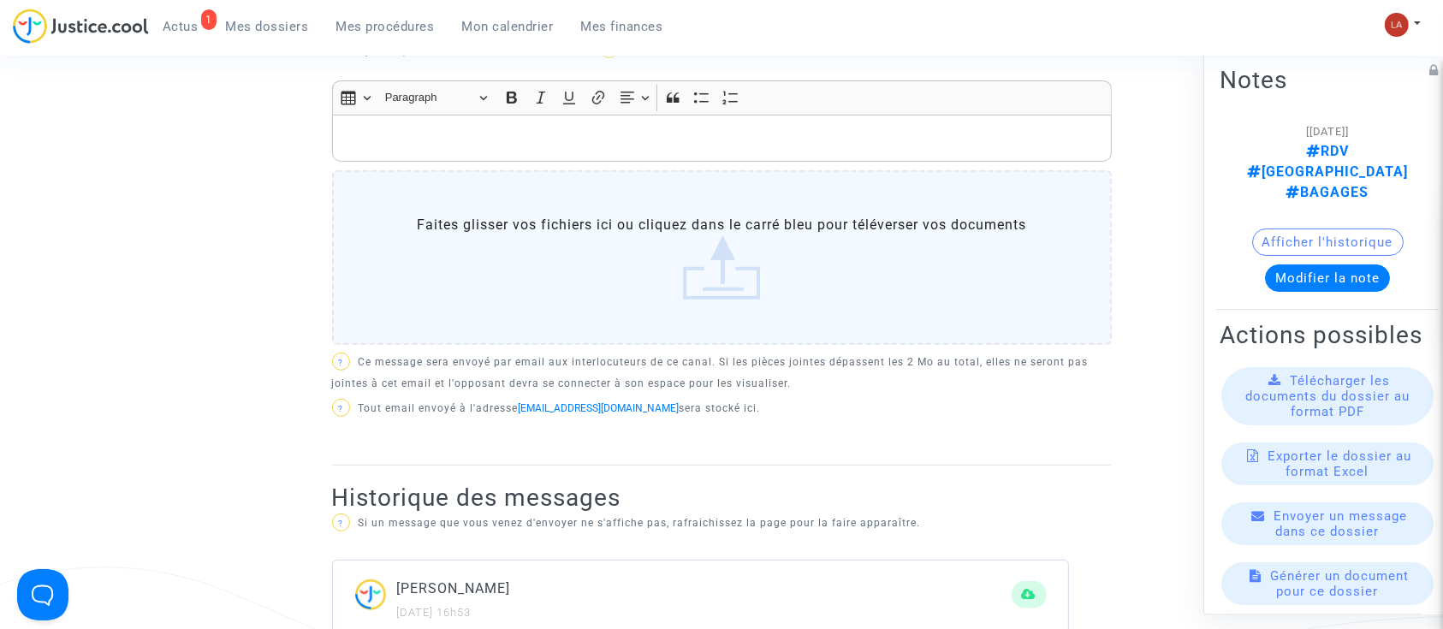
scroll to position [597, 0]
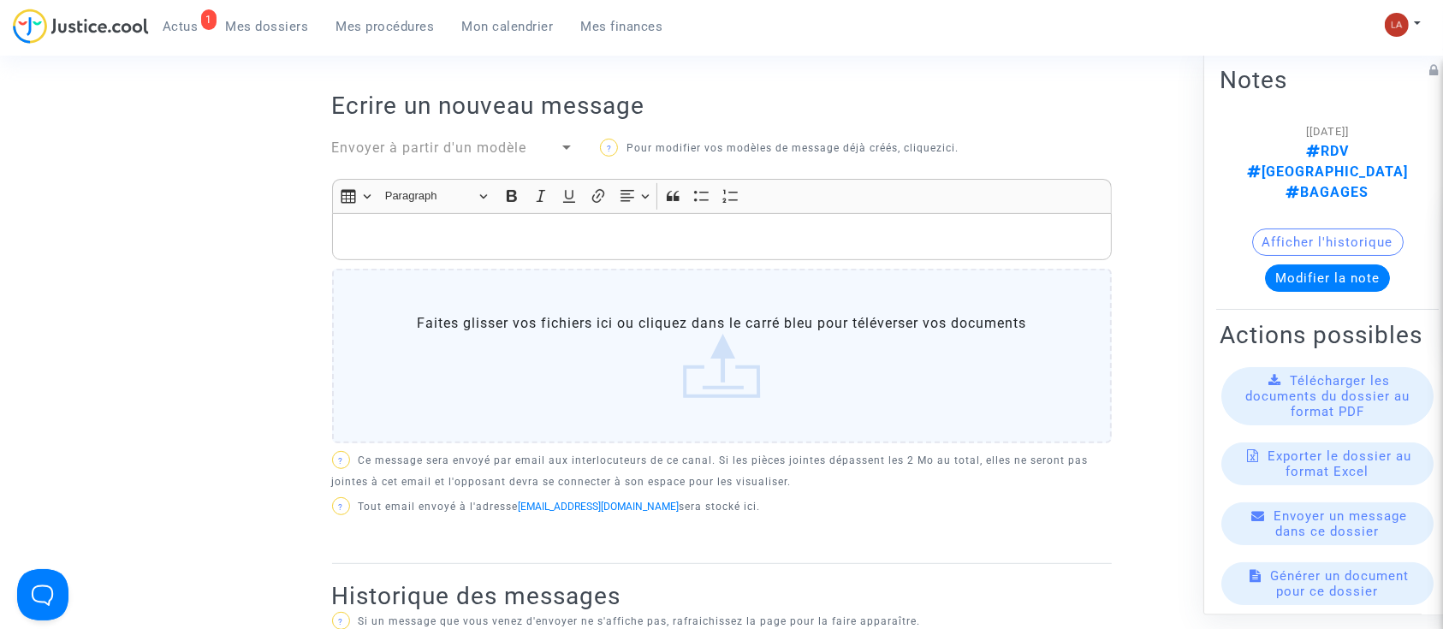
click at [423, 140] on span "Envoyer à partir d'un modèle" at bounding box center [429, 148] width 195 height 16
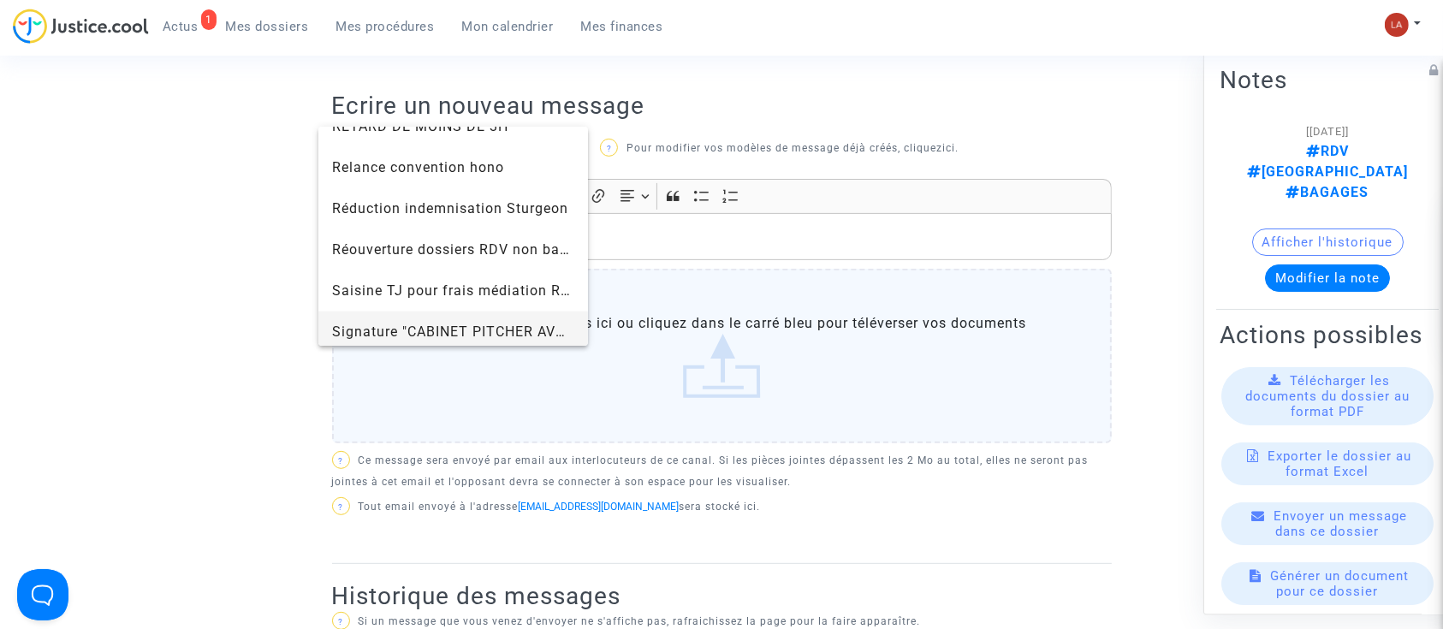
scroll to position [1736, 0]
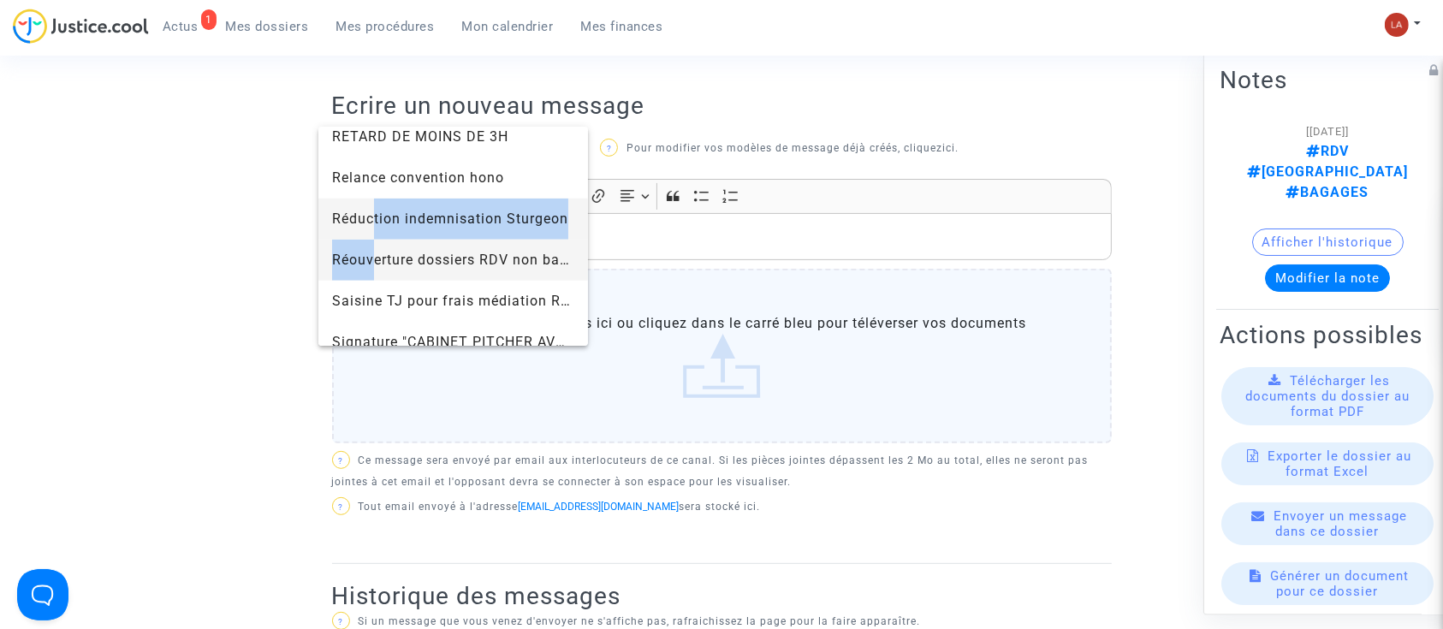
drag, startPoint x: 371, startPoint y: 230, endPoint x: 376, endPoint y: 275, distance: 44.8
click at [376, 275] on div "AP COVID AP DAL RMT AP Indem Jcool AP OVDP AR doc transmis - Anah Acceptation t…" at bounding box center [453, 236] width 270 height 219
click at [376, 275] on span "Réouverture dossiers RDV non bagages" at bounding box center [453, 260] width 243 height 41
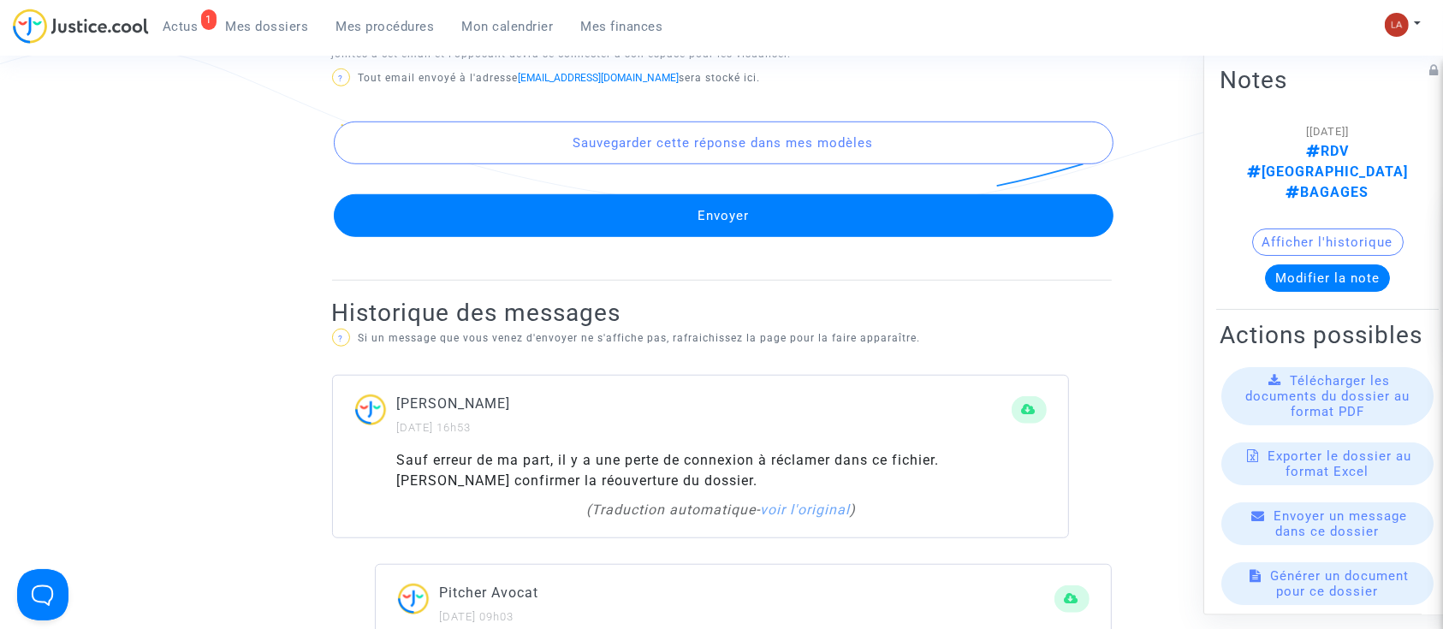
scroll to position [1212, 0]
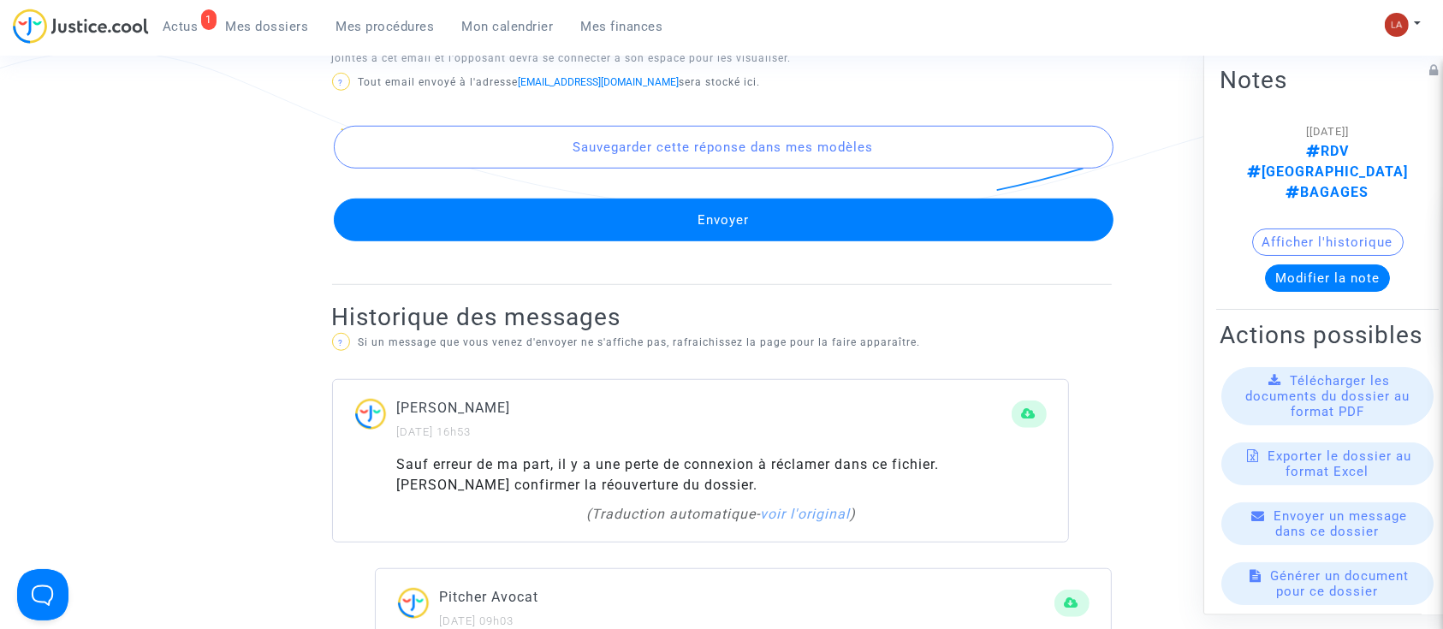
click at [705, 220] on button "Envoyer" at bounding box center [724, 220] width 780 height 43
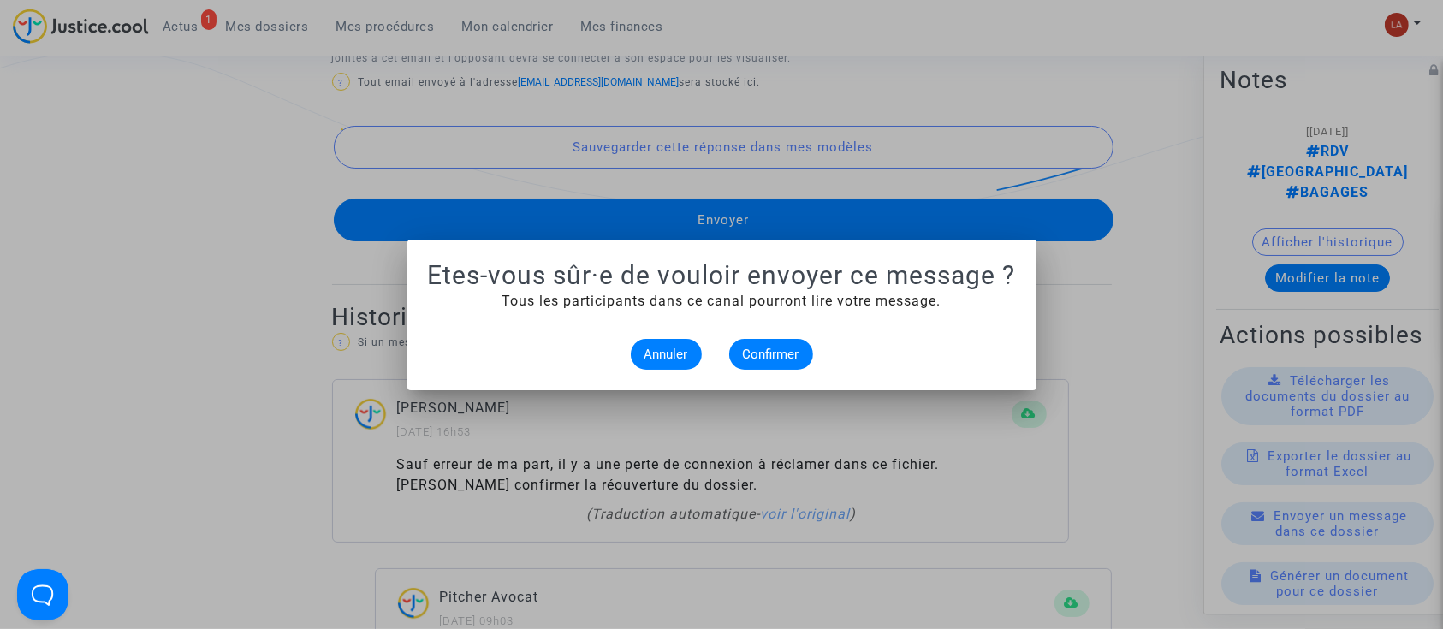
scroll to position [0, 0]
click at [780, 359] on span "Confirmer" at bounding box center [771, 354] width 56 height 15
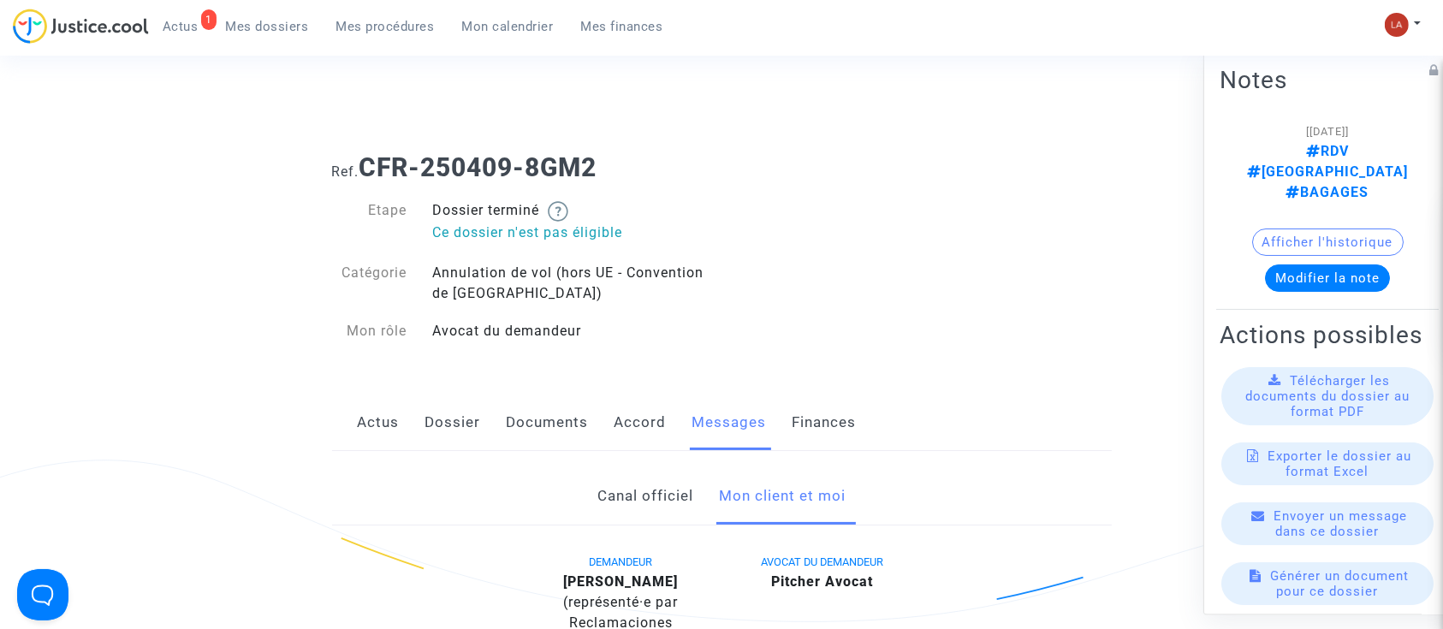
scroll to position [1212, 0]
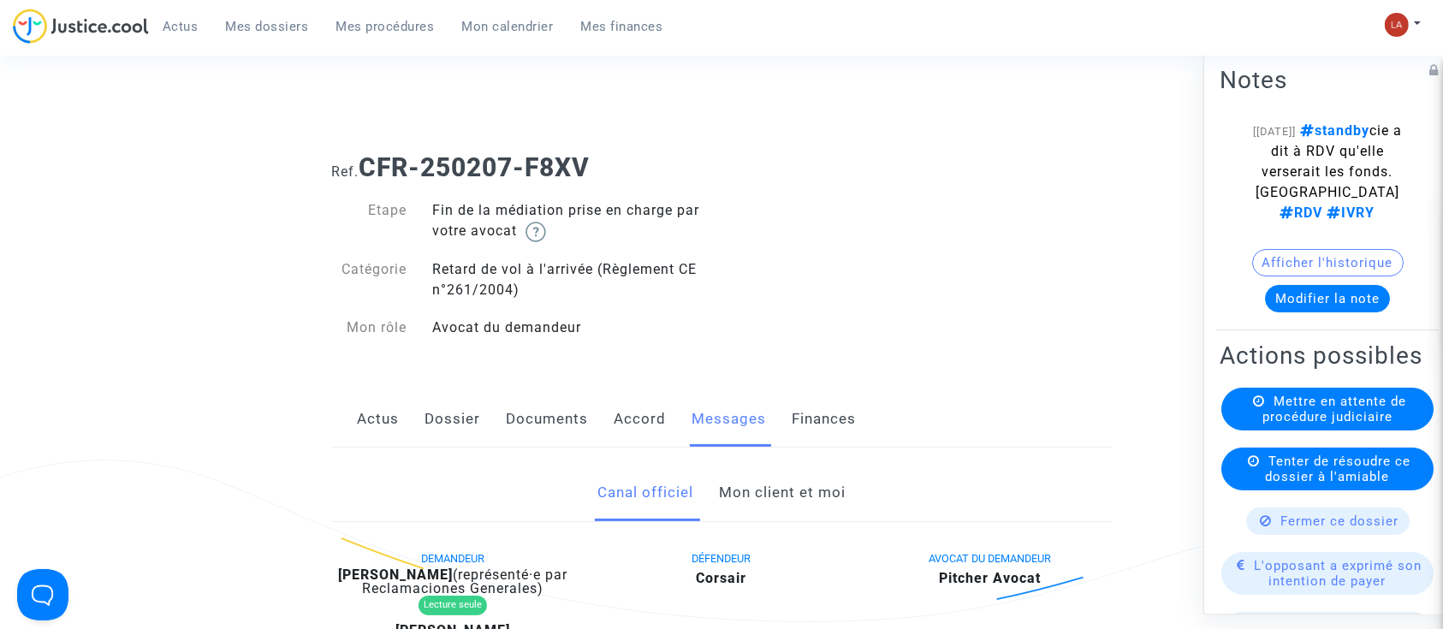
click at [746, 478] on link "Mon client et moi" at bounding box center [782, 493] width 127 height 56
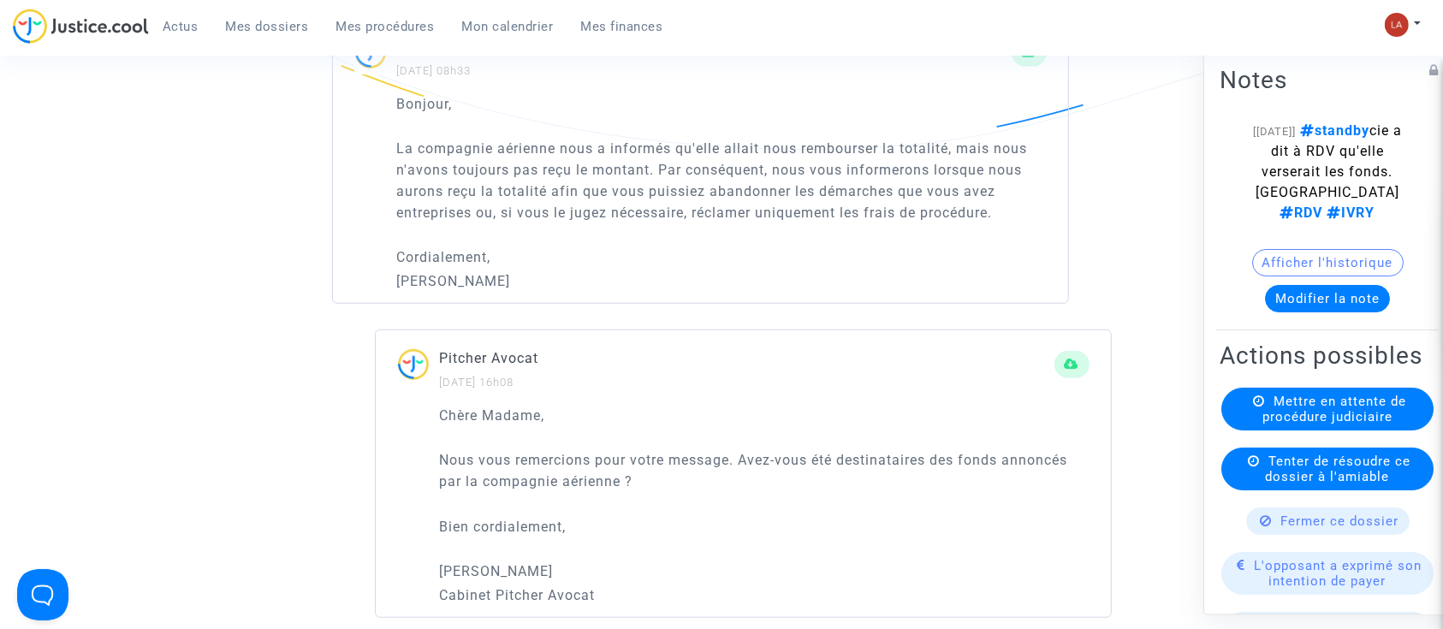
scroll to position [1277, 0]
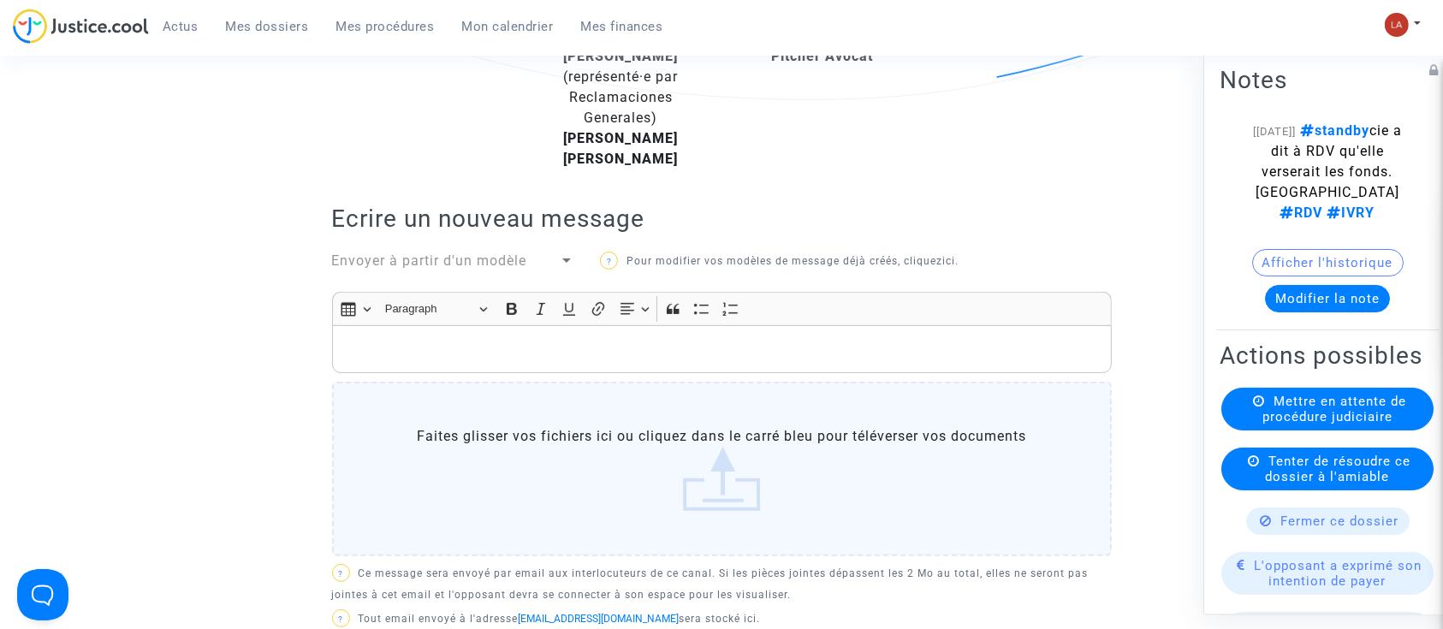
click at [533, 394] on div "Rich Text Editor Insert table Insert table Heading Paragraph Paragraph Heading …" at bounding box center [722, 427] width 780 height 271
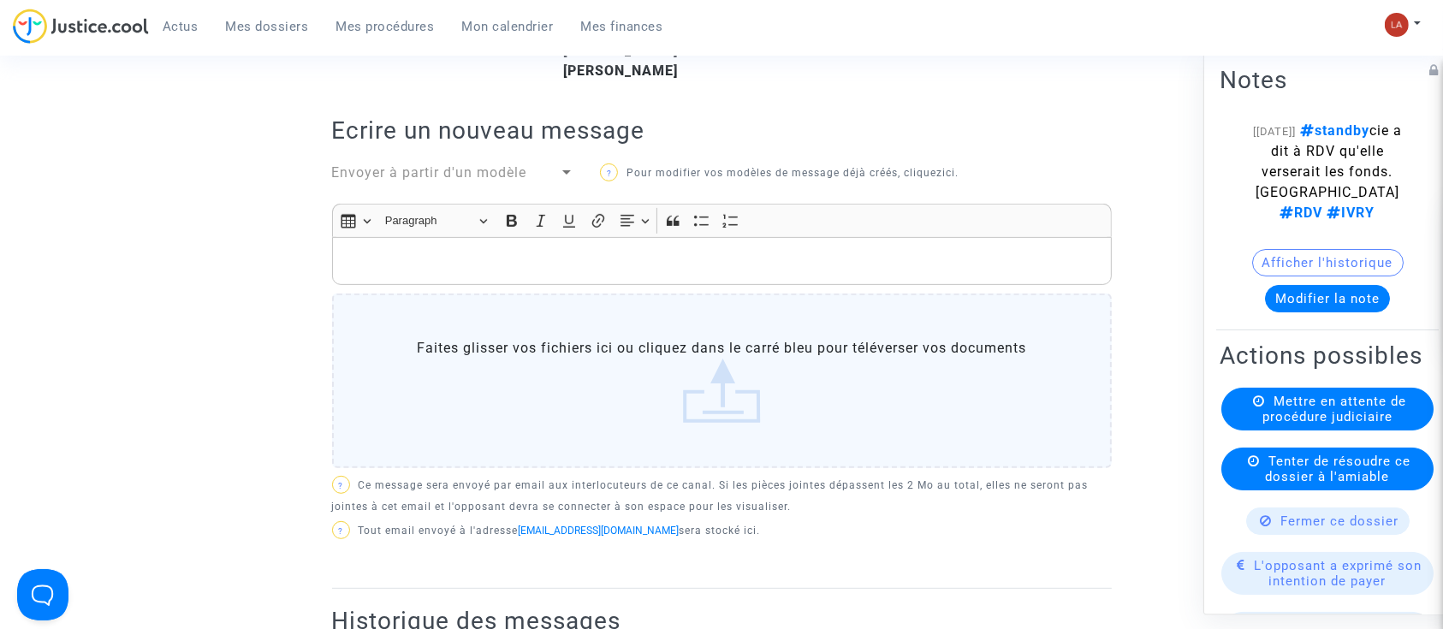
scroll to position [566, 0]
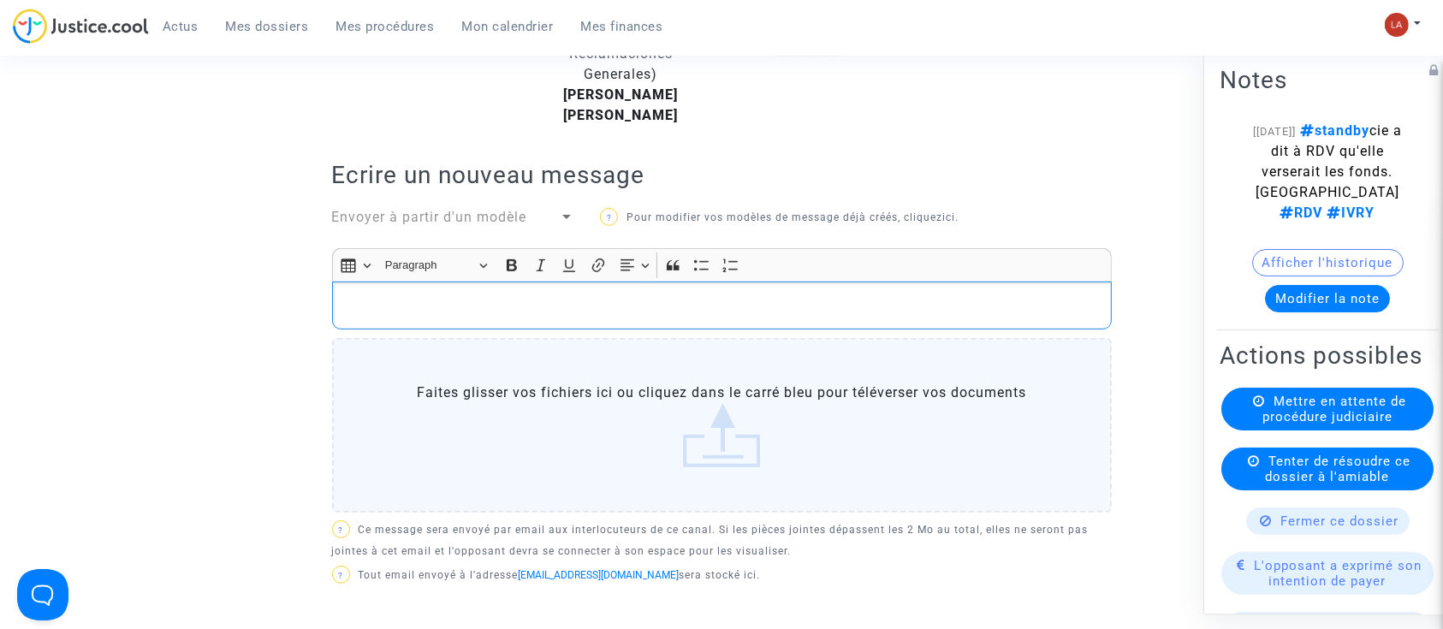
click at [461, 317] on p "Rich Text Editor, main" at bounding box center [722, 305] width 762 height 21
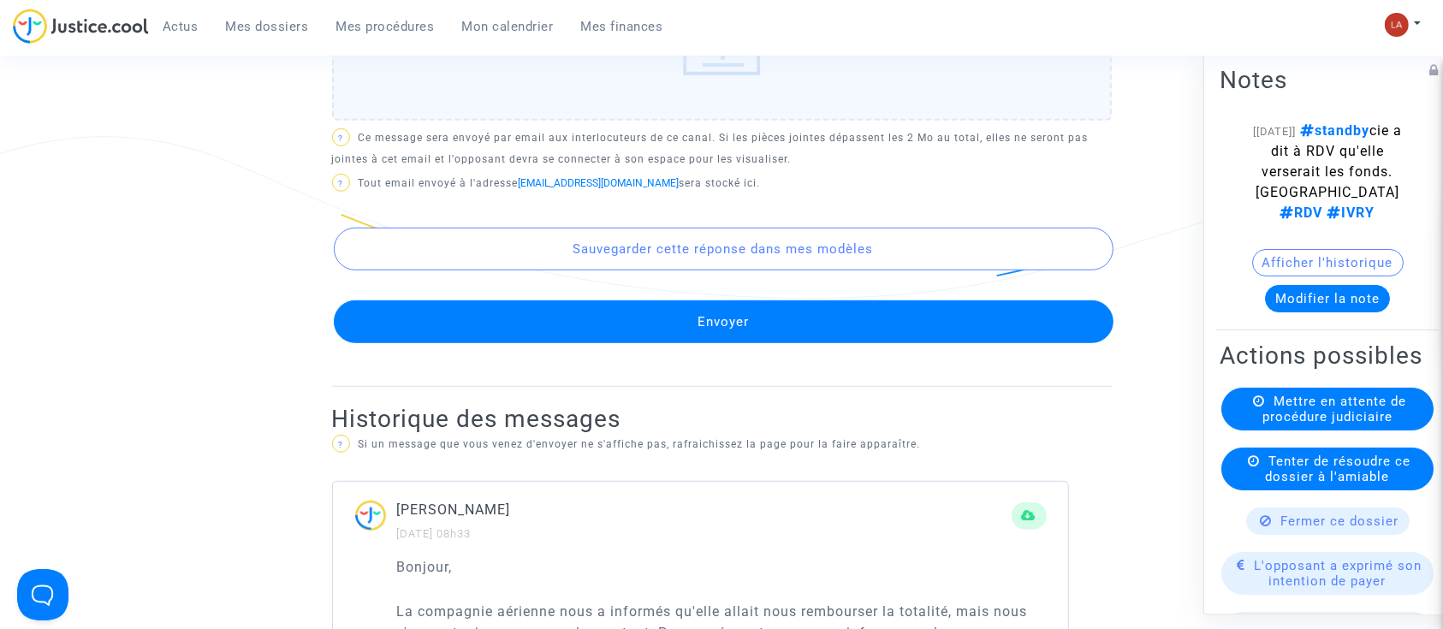
scroll to position [1127, 0]
click at [486, 338] on button "Envoyer" at bounding box center [724, 321] width 780 height 43
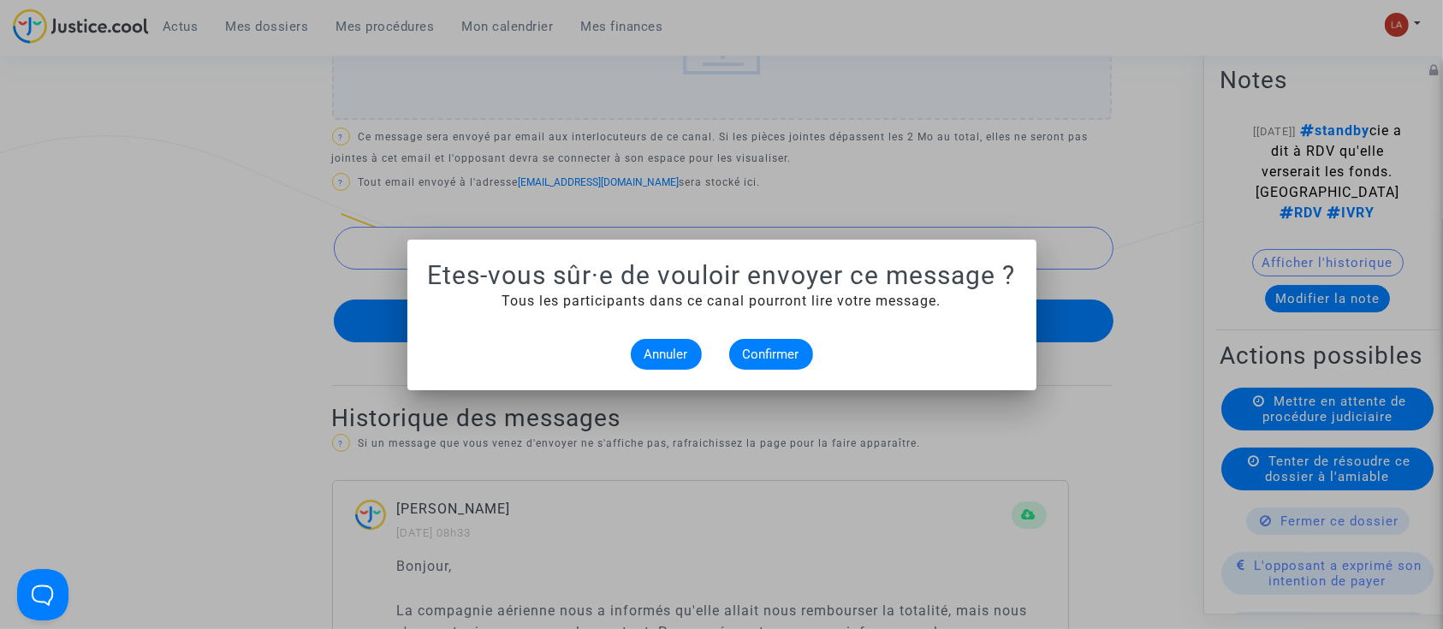
scroll to position [0, 0]
click at [787, 348] on span "Confirmer" at bounding box center [771, 354] width 56 height 15
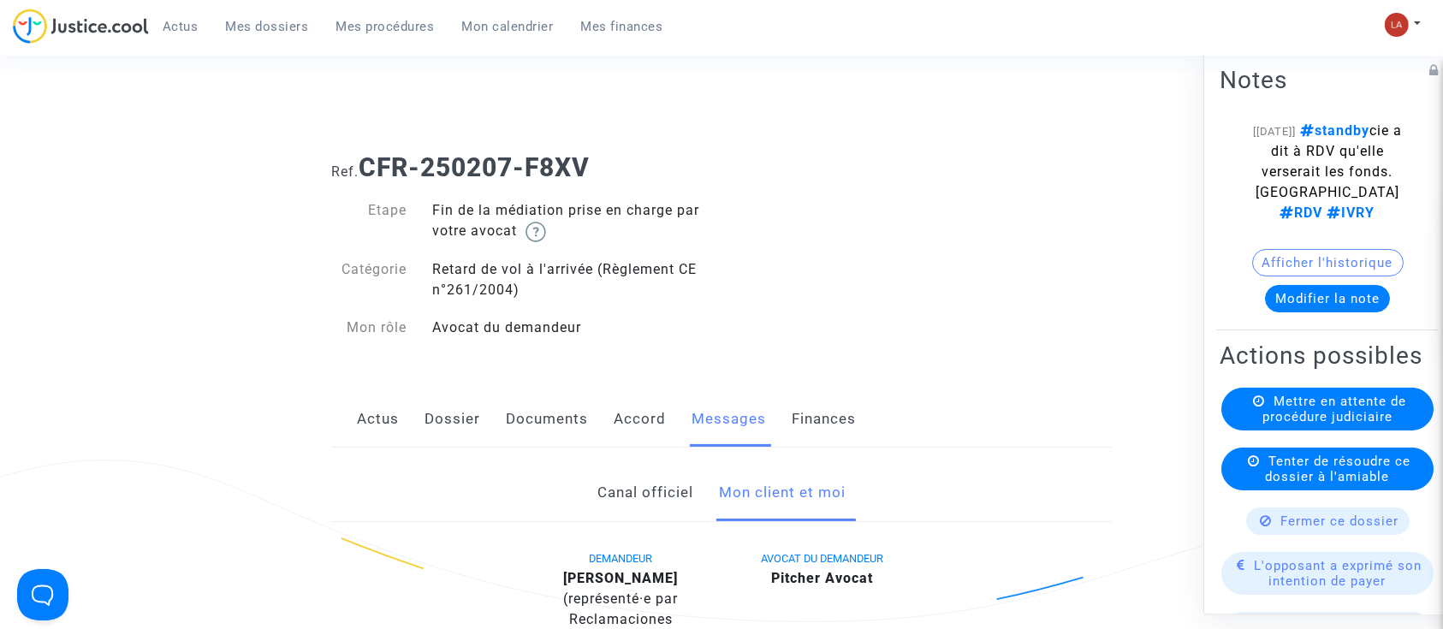
scroll to position [1127, 0]
